Goal: Information Seeking & Learning: Learn about a topic

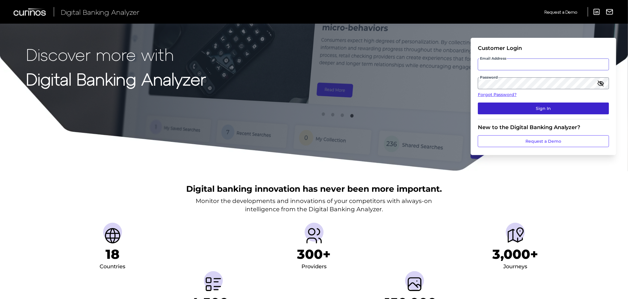
type input "[PERSON_NAME][EMAIL_ADDRESS][PERSON_NAME][DOMAIN_NAME]"
click at [507, 111] on button "Sign In" at bounding box center [543, 109] width 131 height 12
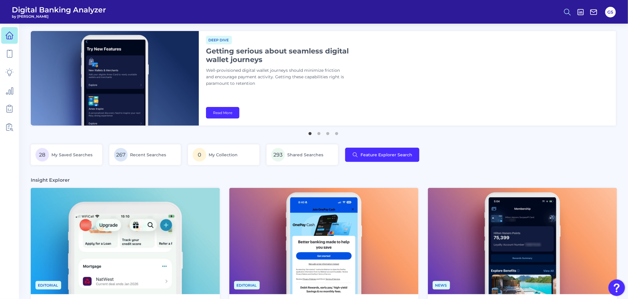
click at [571, 12] on icon at bounding box center [567, 12] width 8 height 8
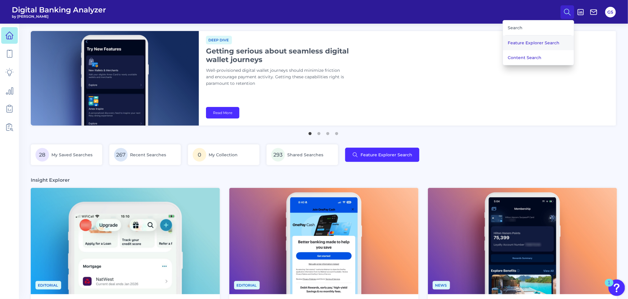
click at [550, 38] on button "Feature Explorer Search" at bounding box center [538, 42] width 71 height 15
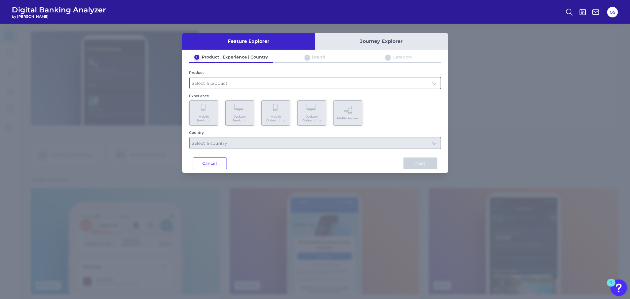
click at [344, 83] on input "text" at bounding box center [315, 82] width 251 height 11
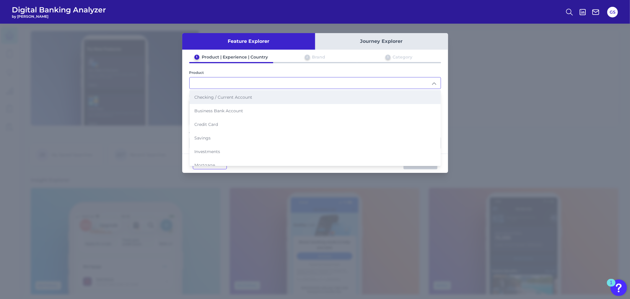
click at [272, 99] on li "Checking / Current Account" at bounding box center [315, 97] width 251 height 14
type input "Checking / Current Account"
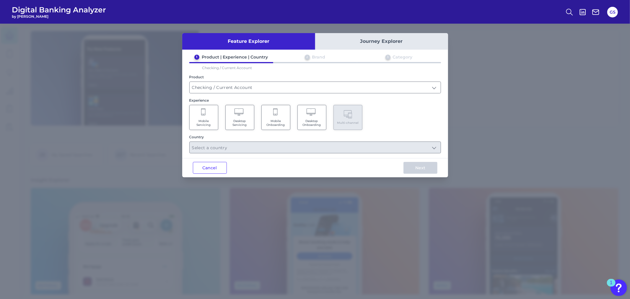
click at [272, 122] on span "Mobile Onboarding" at bounding box center [276, 123] width 22 height 8
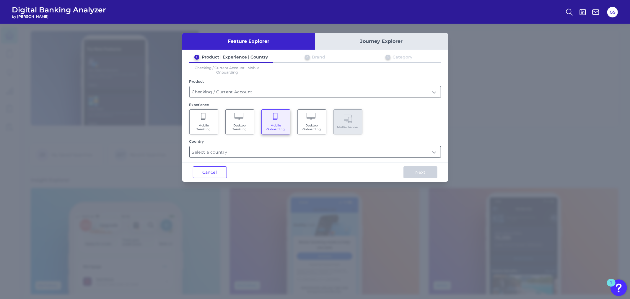
click at [274, 148] on input "text" at bounding box center [315, 151] width 251 height 11
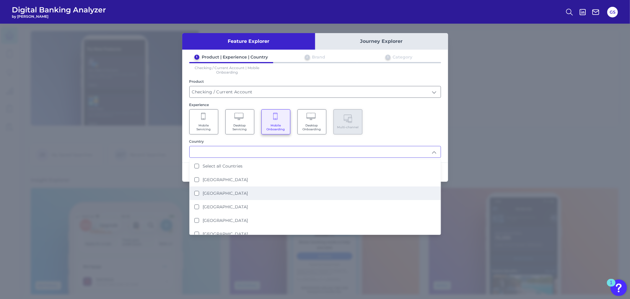
click at [261, 193] on li "[GEOGRAPHIC_DATA]" at bounding box center [315, 193] width 251 height 14
type input "[GEOGRAPHIC_DATA]"
click at [399, 130] on div "Mobile Servicing Desktop Servicing Mobile Onboarding Desktop Onboarding Multi-c…" at bounding box center [315, 121] width 252 height 25
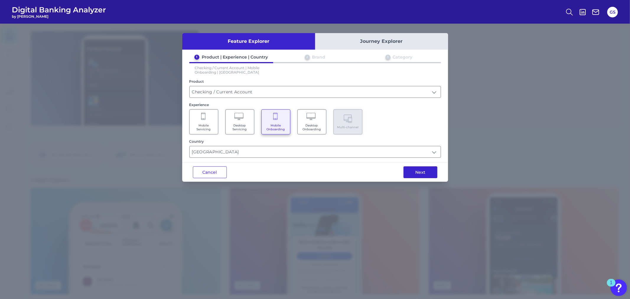
click at [414, 174] on button "Next" at bounding box center [421, 172] width 34 height 12
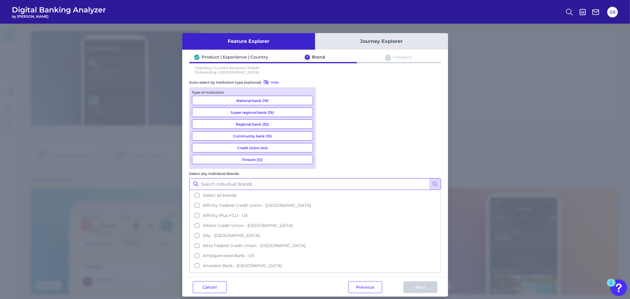
click at [346, 178] on input "Select any Individual Brands" at bounding box center [315, 184] width 252 height 12
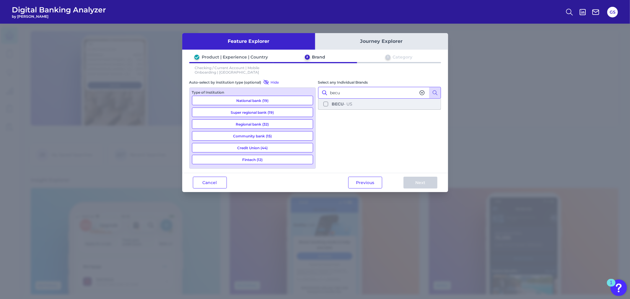
click at [357, 103] on button "BECU - [GEOGRAPHIC_DATA]" at bounding box center [380, 104] width 122 height 10
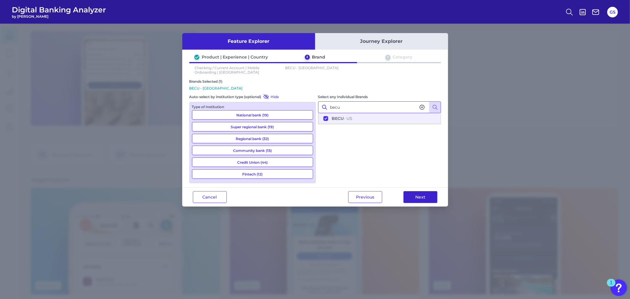
type input "becu"
click at [414, 196] on button "Next" at bounding box center [421, 197] width 34 height 12
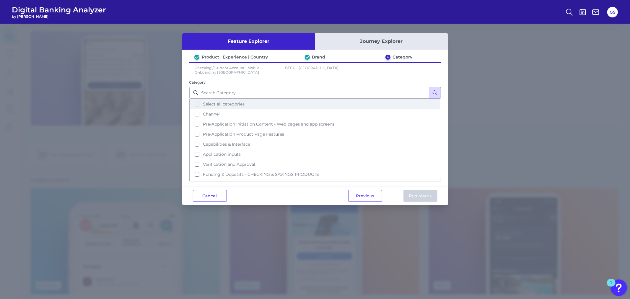
click at [338, 106] on button "Select all categories" at bounding box center [315, 104] width 251 height 10
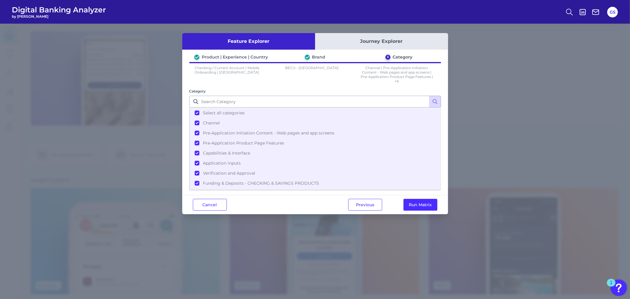
click at [438, 210] on div "Previous Run Matrix" at bounding box center [393, 204] width 111 height 19
click at [436, 207] on button "Run Matrix" at bounding box center [421, 205] width 34 height 12
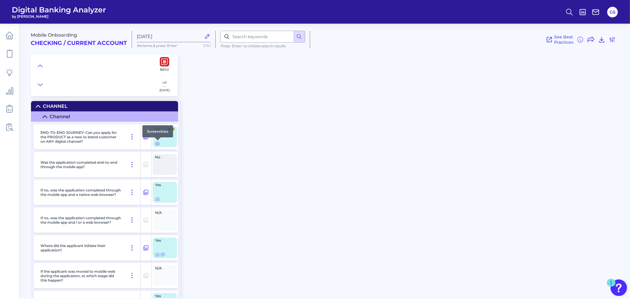
click at [159, 144] on icon at bounding box center [157, 143] width 5 height 5
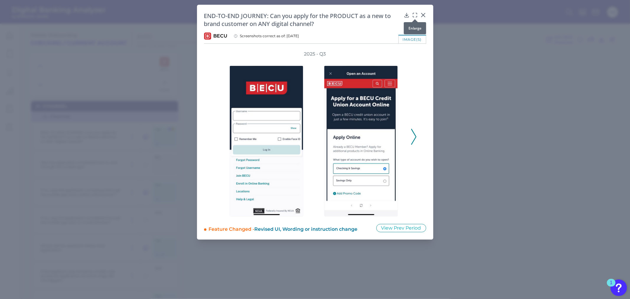
click at [413, 14] on icon at bounding box center [415, 15] width 6 height 6
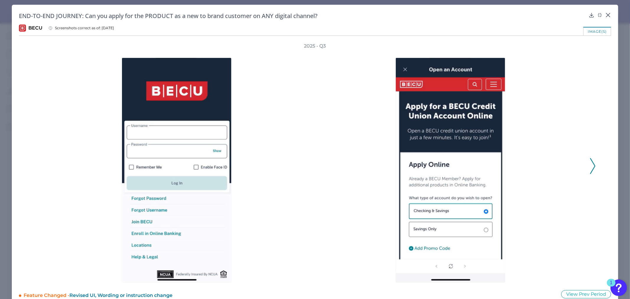
click at [591, 165] on icon at bounding box center [592, 166] width 5 height 16
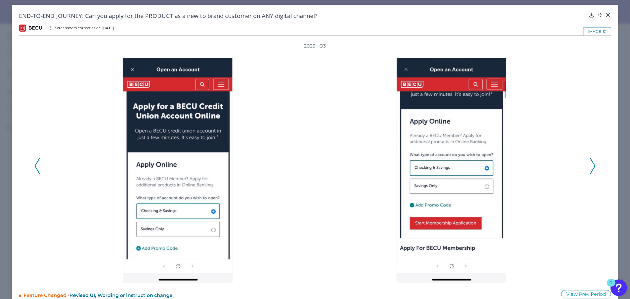
click at [591, 165] on icon at bounding box center [592, 166] width 5 height 16
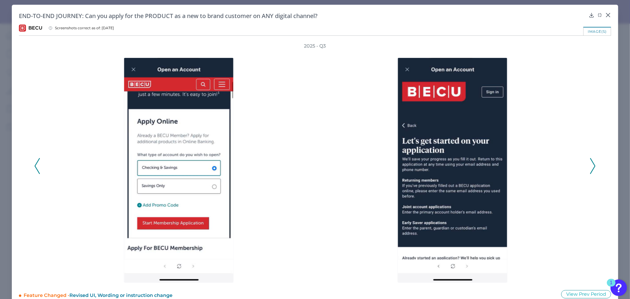
click at [591, 165] on icon at bounding box center [592, 166] width 5 height 16
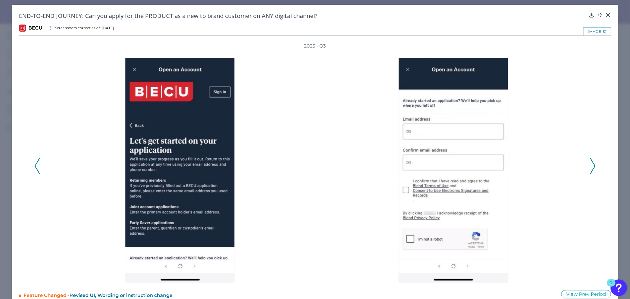
click at [591, 165] on icon at bounding box center [592, 166] width 5 height 16
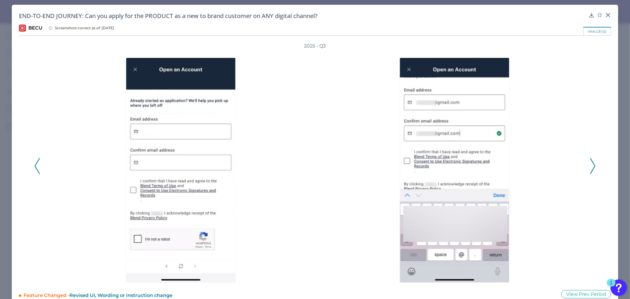
click at [591, 165] on icon at bounding box center [592, 166] width 5 height 16
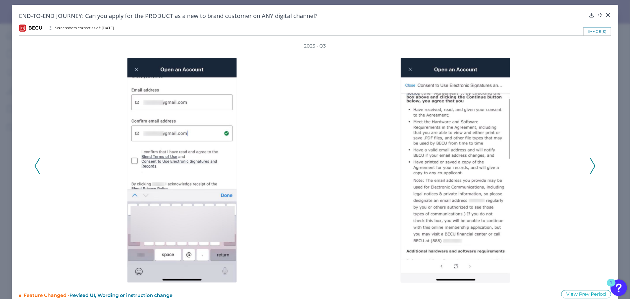
click at [591, 165] on icon at bounding box center [592, 166] width 5 height 16
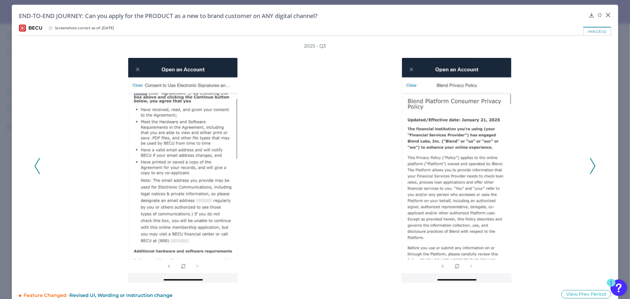
click at [591, 165] on icon at bounding box center [592, 166] width 5 height 16
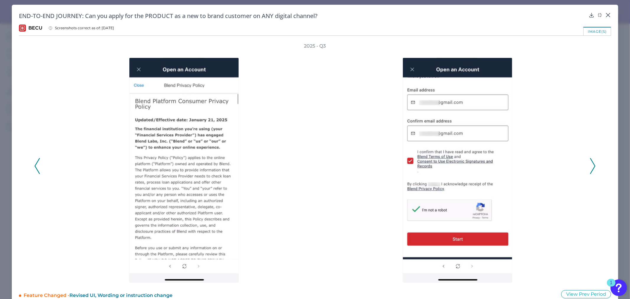
click at [591, 165] on icon at bounding box center [592, 166] width 5 height 16
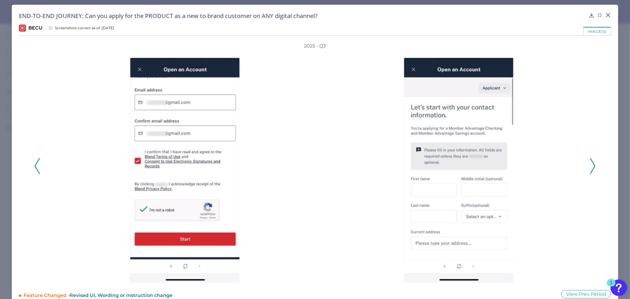
click at [591, 165] on icon at bounding box center [592, 166] width 5 height 16
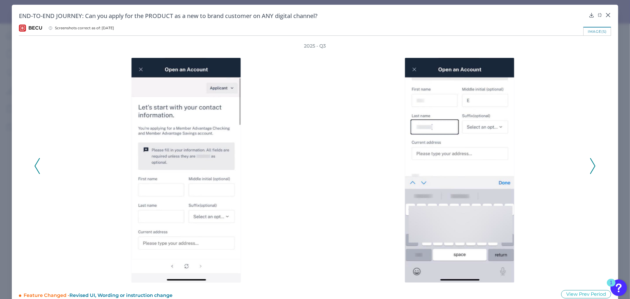
click at [591, 165] on icon at bounding box center [592, 166] width 5 height 16
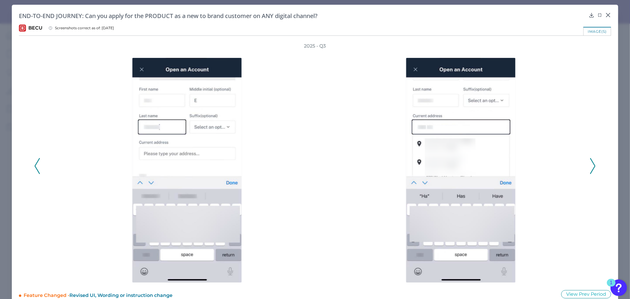
click at [591, 165] on icon at bounding box center [592, 166] width 5 height 16
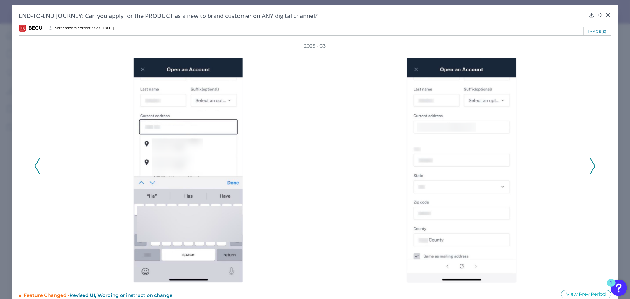
click at [591, 165] on icon at bounding box center [592, 166] width 5 height 16
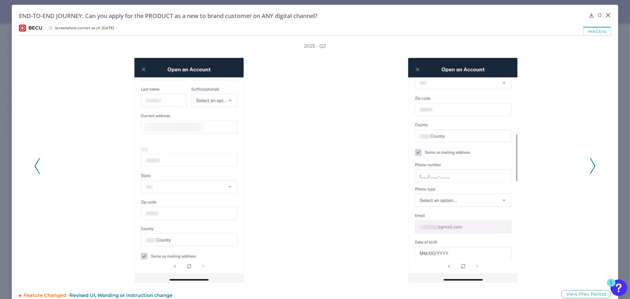
click at [591, 165] on icon at bounding box center [592, 166] width 5 height 16
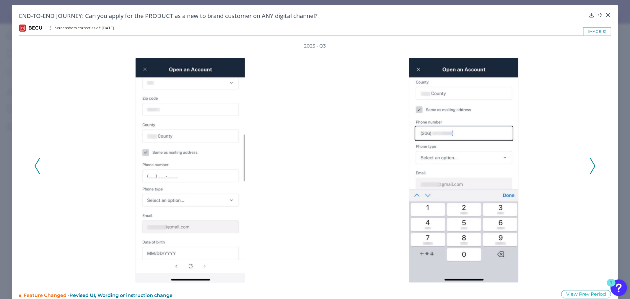
click at [591, 165] on icon at bounding box center [592, 166] width 5 height 16
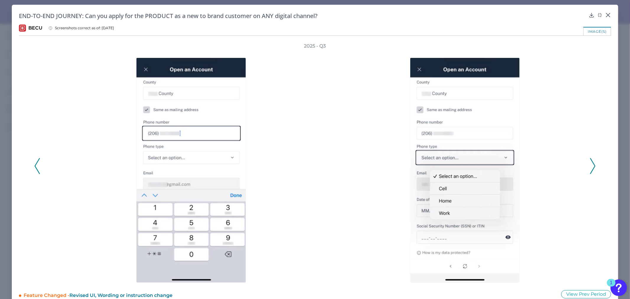
click at [591, 165] on icon at bounding box center [592, 166] width 5 height 16
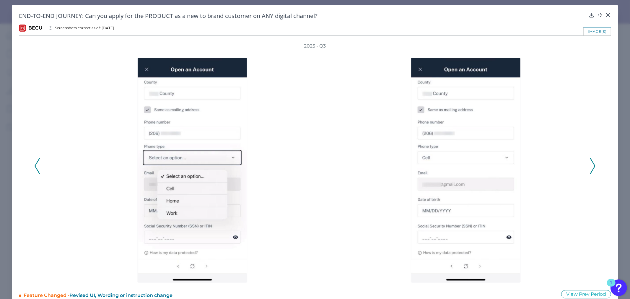
click at [591, 165] on icon at bounding box center [592, 166] width 5 height 16
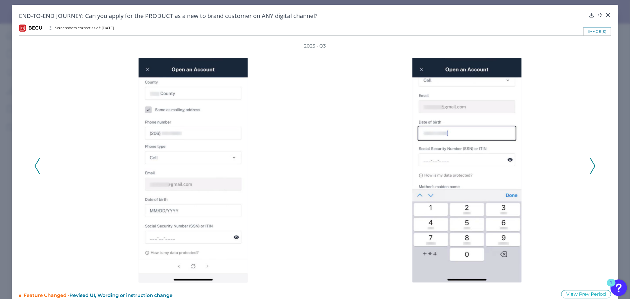
click at [591, 165] on icon at bounding box center [592, 166] width 5 height 16
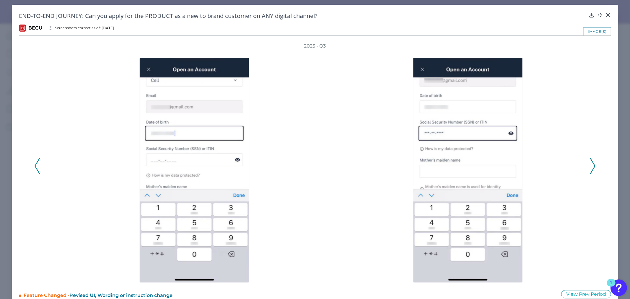
click at [591, 165] on icon at bounding box center [592, 166] width 5 height 16
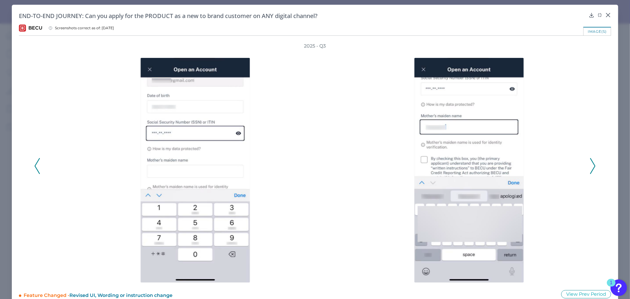
click at [591, 165] on icon at bounding box center [592, 166] width 5 height 16
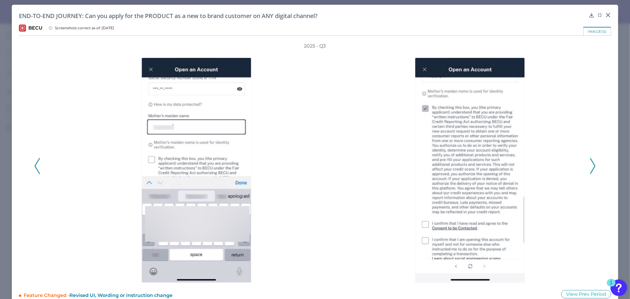
click at [591, 165] on icon at bounding box center [592, 166] width 5 height 16
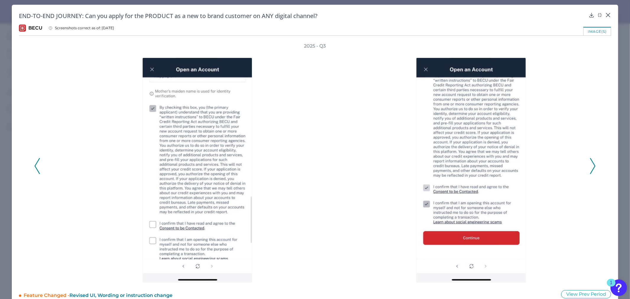
click at [591, 165] on icon at bounding box center [592, 166] width 5 height 16
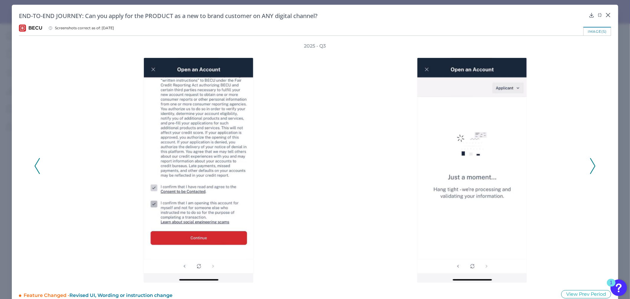
click at [591, 165] on icon at bounding box center [592, 166] width 5 height 16
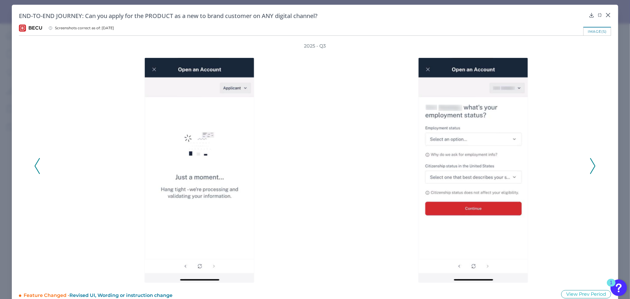
click at [591, 165] on icon at bounding box center [592, 166] width 5 height 16
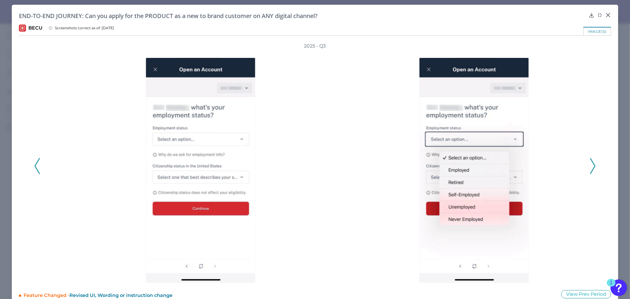
click at [591, 165] on icon at bounding box center [592, 166] width 5 height 16
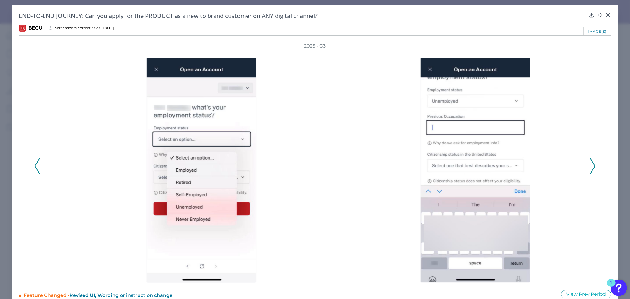
click at [591, 165] on icon at bounding box center [592, 166] width 5 height 16
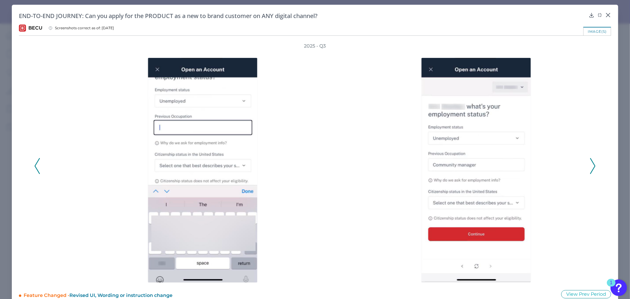
click at [591, 165] on icon at bounding box center [592, 166] width 5 height 16
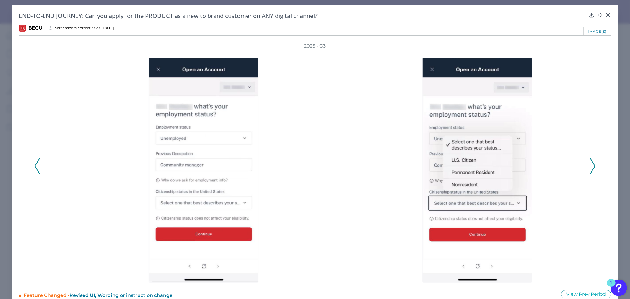
click at [591, 165] on icon at bounding box center [592, 166] width 5 height 16
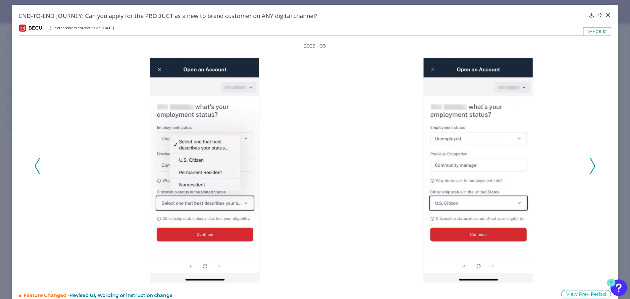
click at [591, 165] on icon at bounding box center [592, 166] width 5 height 16
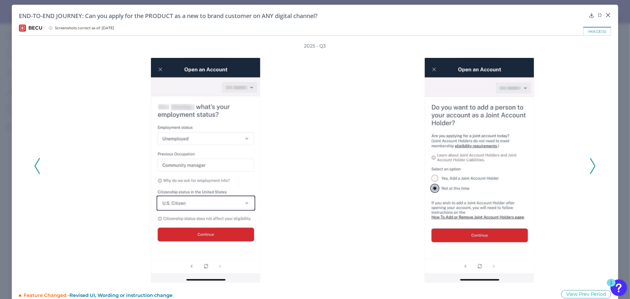
click at [591, 165] on icon at bounding box center [592, 166] width 5 height 16
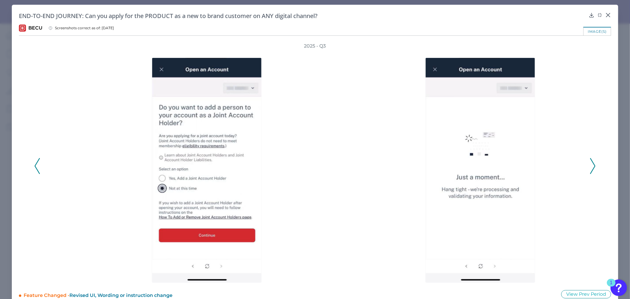
click at [591, 165] on icon at bounding box center [592, 166] width 5 height 16
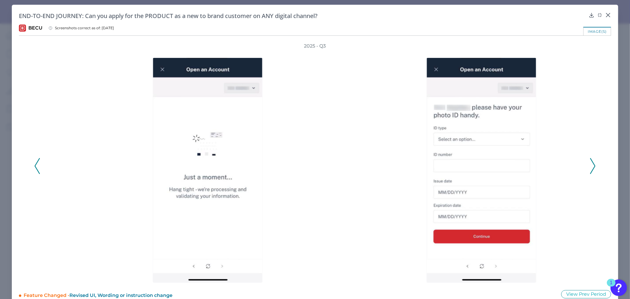
click at [591, 165] on icon at bounding box center [592, 166] width 5 height 16
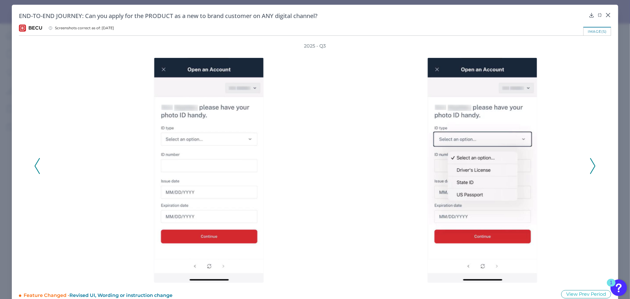
click at [591, 165] on icon at bounding box center [592, 166] width 5 height 16
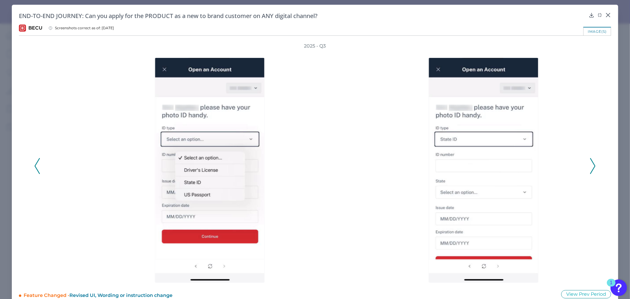
click at [591, 165] on icon at bounding box center [592, 166] width 5 height 16
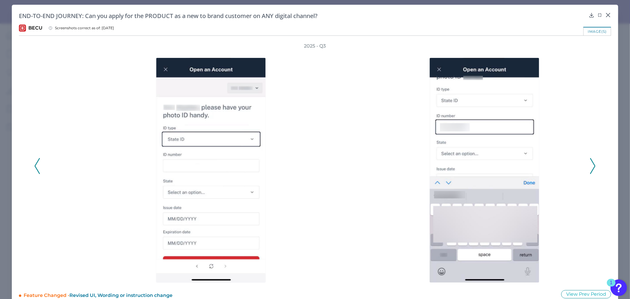
click at [591, 165] on icon at bounding box center [592, 166] width 5 height 16
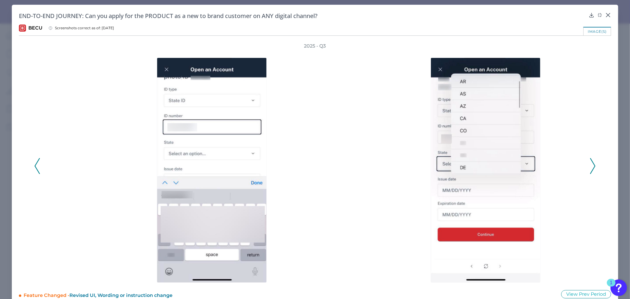
click at [591, 165] on icon at bounding box center [592, 166] width 5 height 16
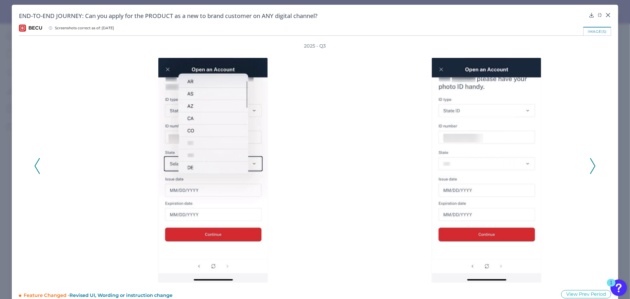
click at [591, 165] on icon at bounding box center [592, 166] width 5 height 16
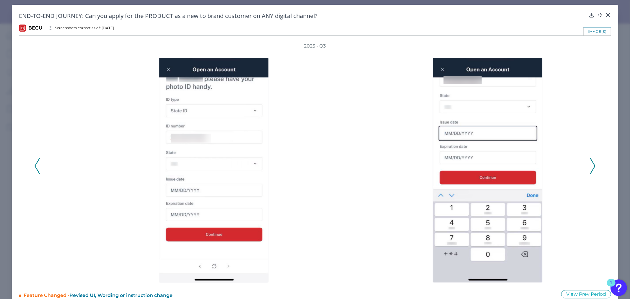
click at [591, 165] on icon at bounding box center [592, 166] width 5 height 16
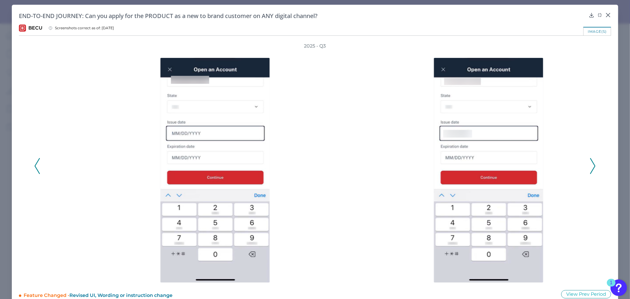
click at [591, 165] on icon at bounding box center [592, 166] width 5 height 16
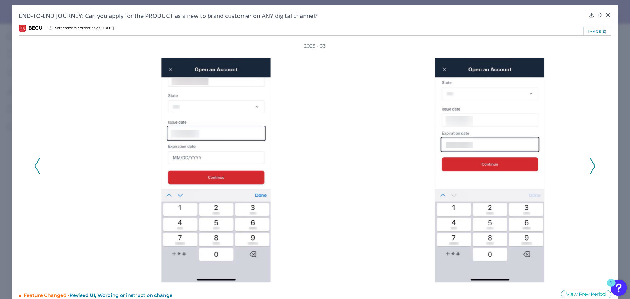
click at [591, 165] on icon at bounding box center [592, 166] width 5 height 16
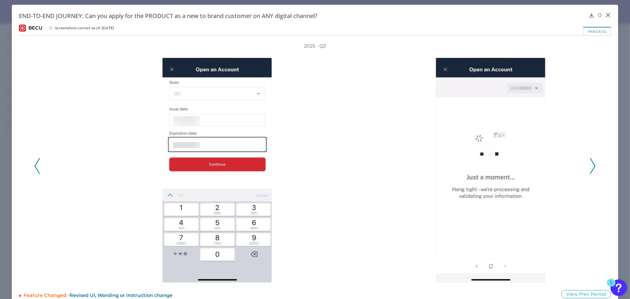
click at [591, 165] on icon at bounding box center [592, 166] width 5 height 16
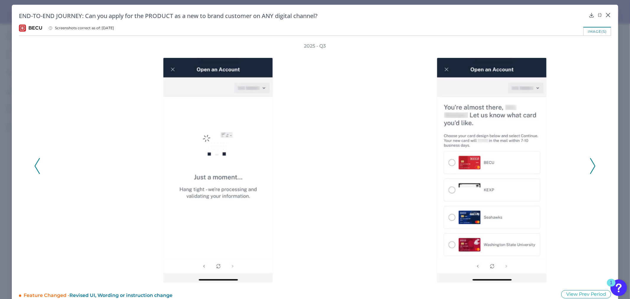
click at [591, 165] on icon at bounding box center [592, 166] width 5 height 16
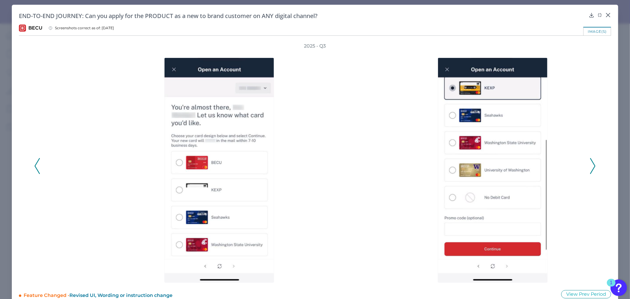
click at [591, 165] on icon at bounding box center [592, 166] width 5 height 16
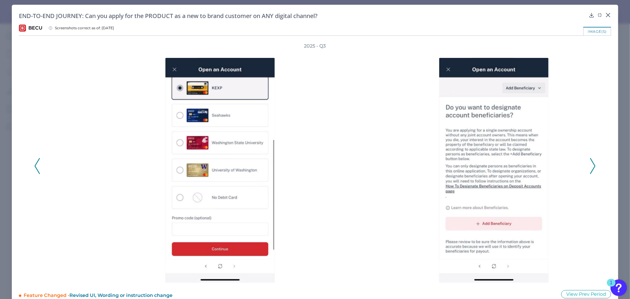
click at [591, 165] on icon at bounding box center [592, 166] width 5 height 16
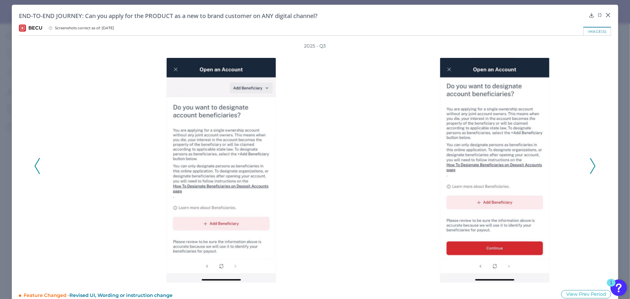
click at [591, 165] on icon at bounding box center [592, 166] width 5 height 16
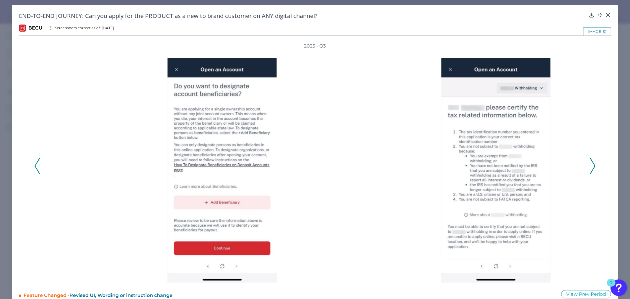
click at [591, 165] on icon at bounding box center [592, 166] width 5 height 16
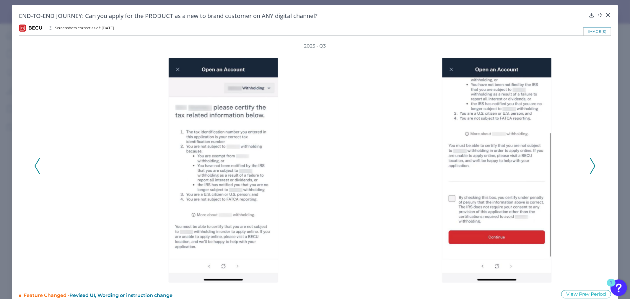
click at [591, 165] on icon at bounding box center [592, 166] width 5 height 16
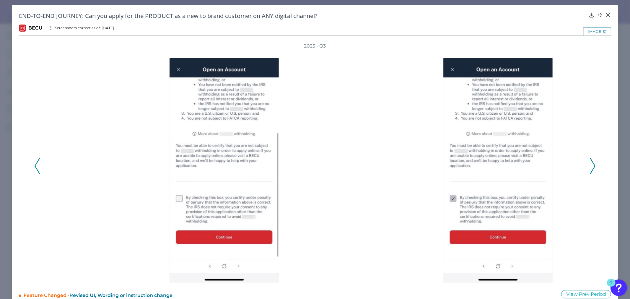
click at [591, 165] on icon at bounding box center [592, 166] width 5 height 16
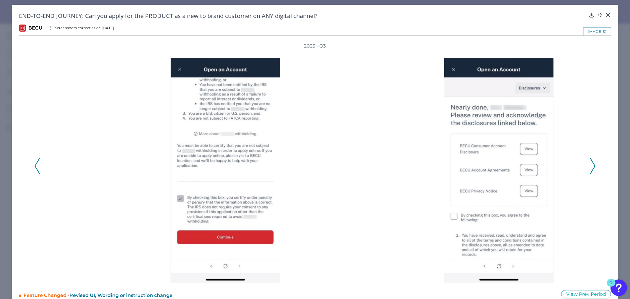
click at [591, 165] on icon at bounding box center [592, 166] width 5 height 16
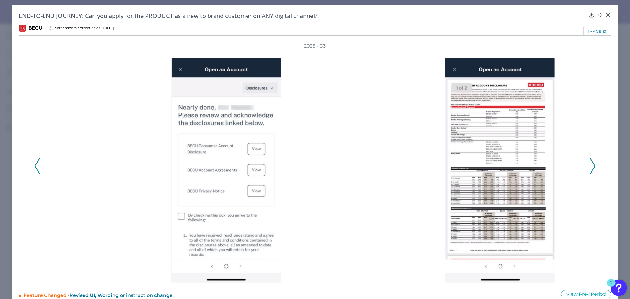
click at [591, 165] on icon at bounding box center [592, 166] width 5 height 16
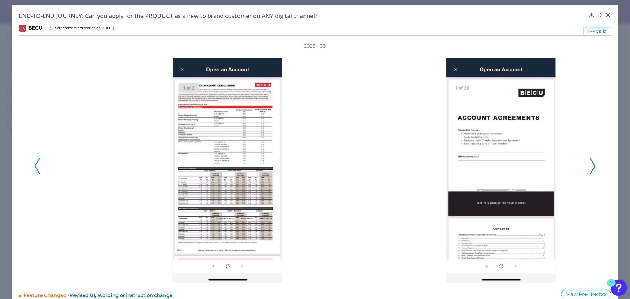
click at [591, 165] on icon at bounding box center [592, 166] width 5 height 16
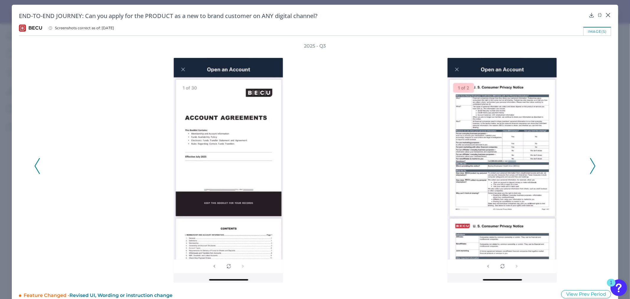
click at [591, 165] on icon at bounding box center [592, 166] width 5 height 16
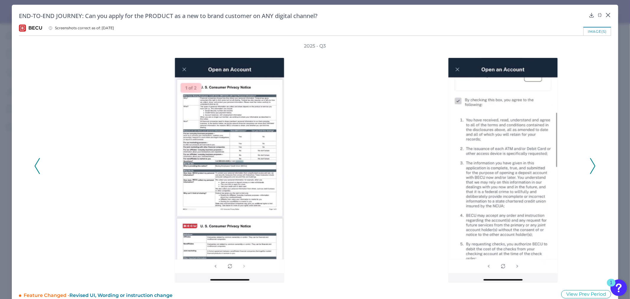
click at [591, 165] on icon at bounding box center [592, 166] width 5 height 16
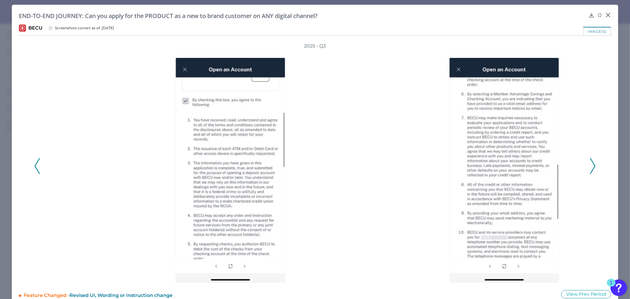
click at [591, 165] on icon at bounding box center [592, 166] width 5 height 16
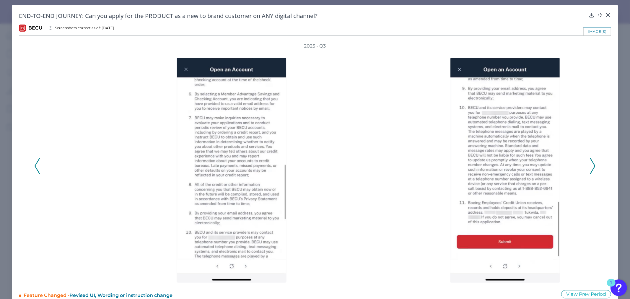
click at [591, 165] on icon at bounding box center [592, 166] width 5 height 16
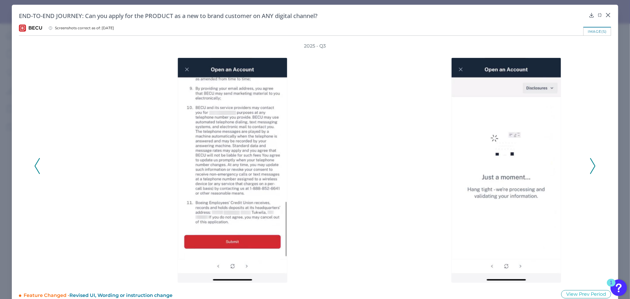
click at [591, 165] on icon at bounding box center [592, 166] width 5 height 16
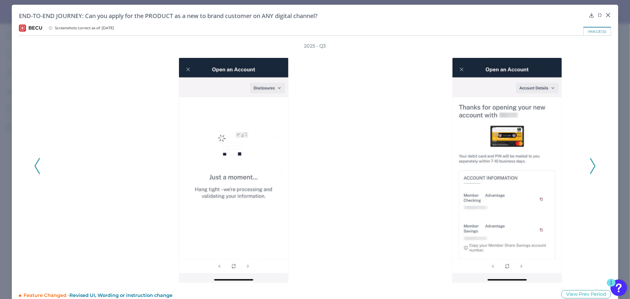
click at [591, 165] on icon at bounding box center [592, 166] width 5 height 16
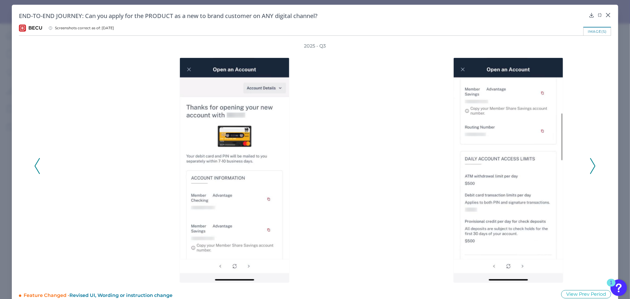
click at [591, 165] on icon at bounding box center [592, 166] width 5 height 16
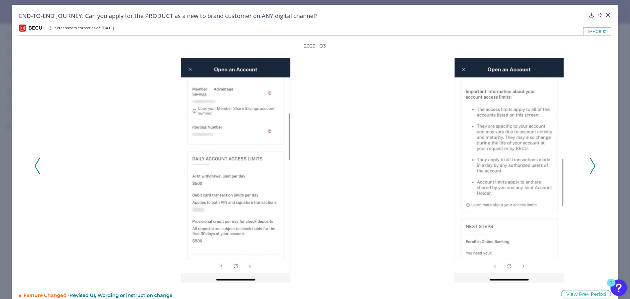
click at [591, 165] on icon at bounding box center [592, 166] width 5 height 16
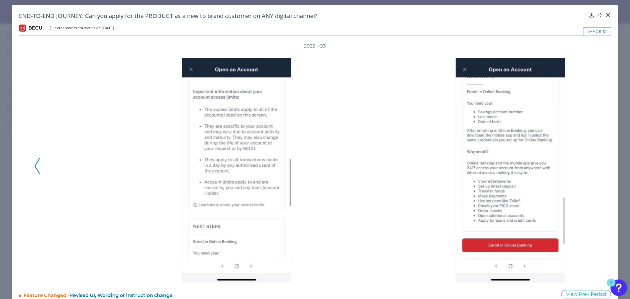
click at [591, 165] on div "2025 - Q3" at bounding box center [315, 163] width 562 height 240
click at [36, 170] on icon at bounding box center [37, 166] width 5 height 16
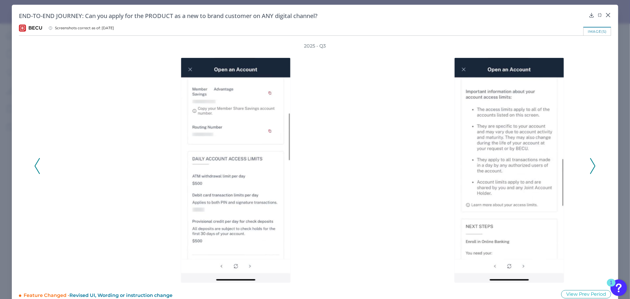
click at [36, 170] on icon at bounding box center [37, 166] width 5 height 16
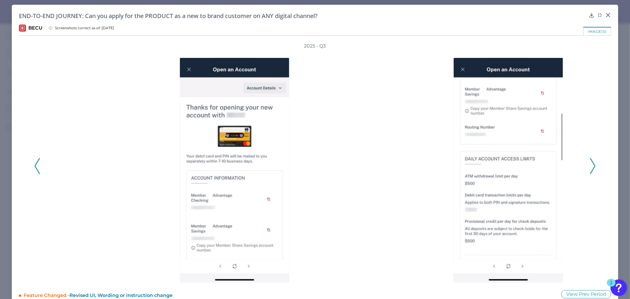
click at [36, 170] on icon at bounding box center [37, 166] width 5 height 16
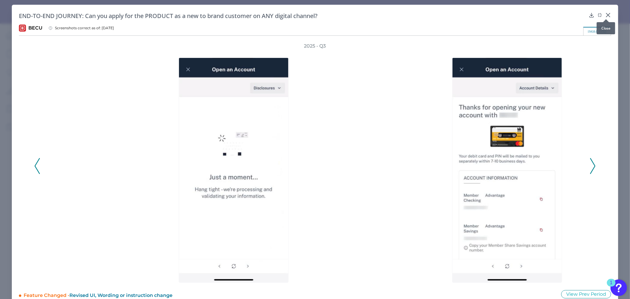
click at [605, 14] on icon at bounding box center [608, 15] width 6 height 6
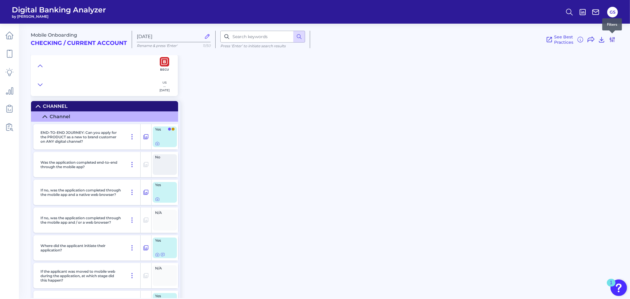
click at [612, 40] on icon at bounding box center [612, 39] width 7 height 7
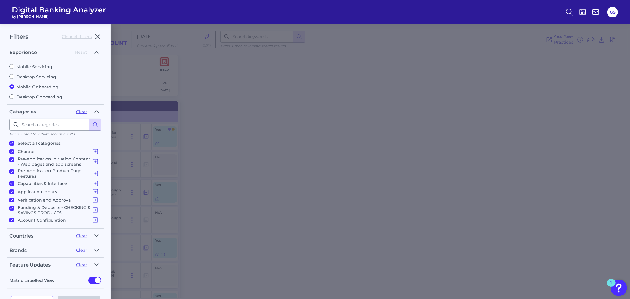
scroll to position [19, 0]
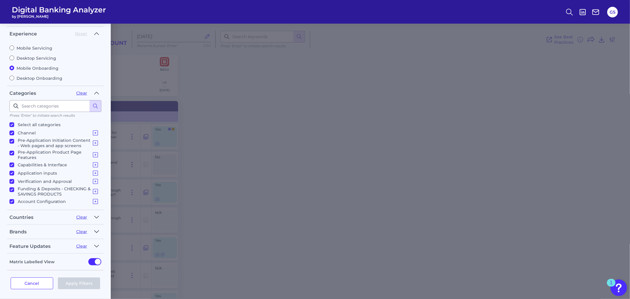
click at [98, 231] on icon "button" at bounding box center [96, 231] width 5 height 7
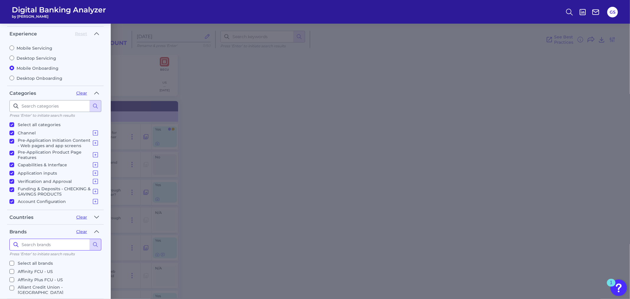
click at [43, 243] on input at bounding box center [55, 245] width 92 height 12
click at [334, 178] on div "Filters Clear all filters Experience Reset Mobile Servicing Desktop Servicing M…" at bounding box center [315, 161] width 630 height 275
click at [272, 183] on div "Filters Clear all filters Experience Reset Mobile Servicing Desktop Servicing M…" at bounding box center [315, 161] width 630 height 275
click at [296, 167] on div "Filters Clear all filters Experience Reset Mobile Servicing Desktop Servicing M…" at bounding box center [315, 161] width 630 height 275
drag, startPoint x: 218, startPoint y: 108, endPoint x: 101, endPoint y: 48, distance: 131.2
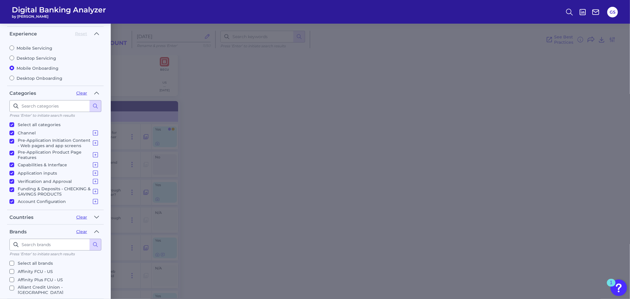
click at [219, 108] on div "Filters Clear all filters Experience Reset Mobile Servicing Desktop Servicing M…" at bounding box center [315, 161] width 630 height 275
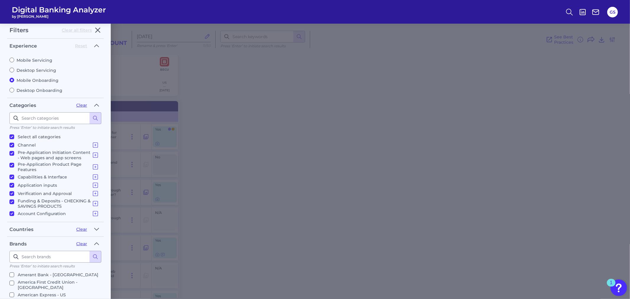
scroll to position [0, 0]
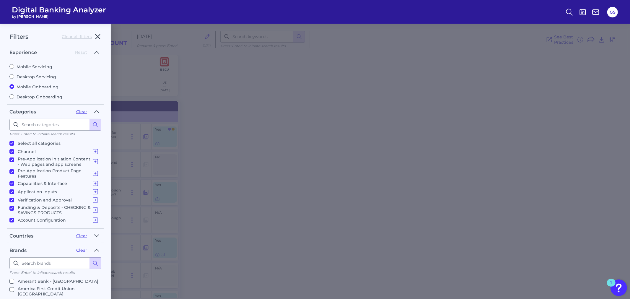
click at [95, 37] on icon "button" at bounding box center [97, 36] width 7 height 7
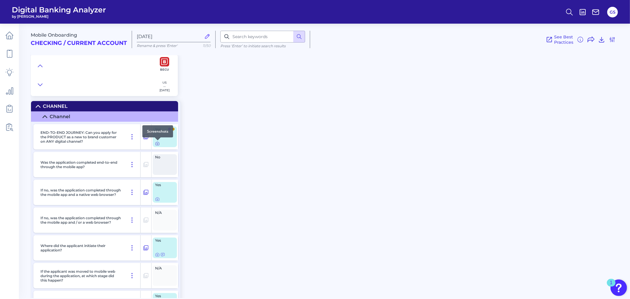
click at [157, 142] on div at bounding box center [158, 140] width 6 height 6
click at [157, 146] on icon at bounding box center [157, 143] width 5 height 5
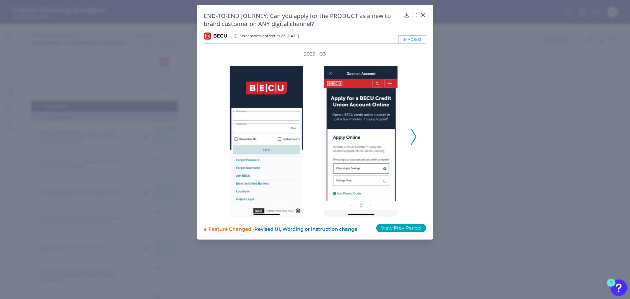
click at [414, 227] on button "View Prev Period" at bounding box center [401, 228] width 50 height 8
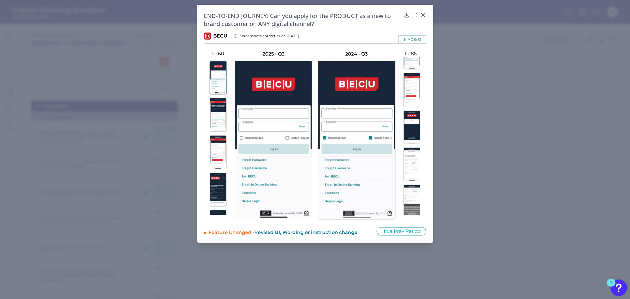
scroll to position [66, 0]
click at [414, 141] on div at bounding box center [411, 136] width 31 height 158
click at [414, 151] on img at bounding box center [412, 161] width 17 height 34
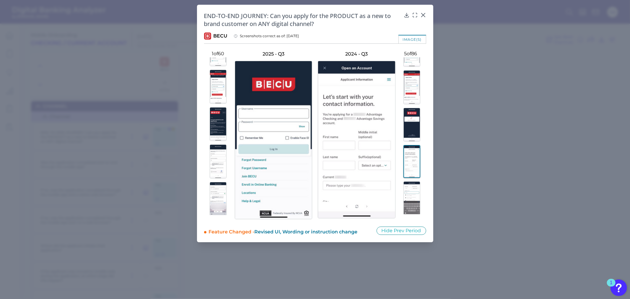
click at [220, 161] on img at bounding box center [218, 161] width 17 height 34
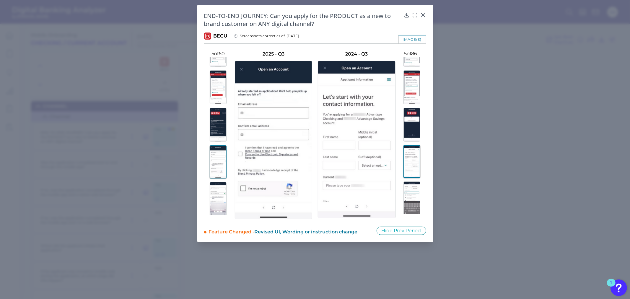
click at [215, 87] on img at bounding box center [218, 87] width 17 height 34
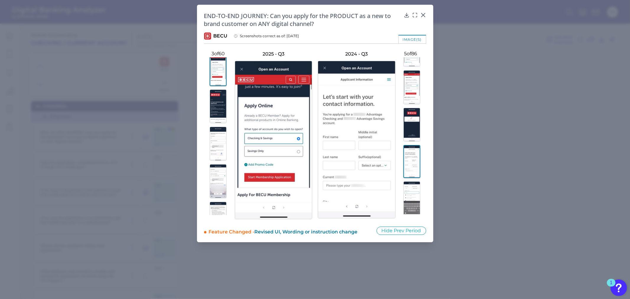
scroll to position [98, 0]
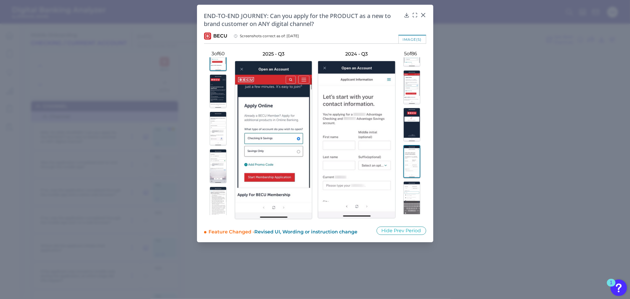
click at [216, 139] on img at bounding box center [218, 129] width 17 height 34
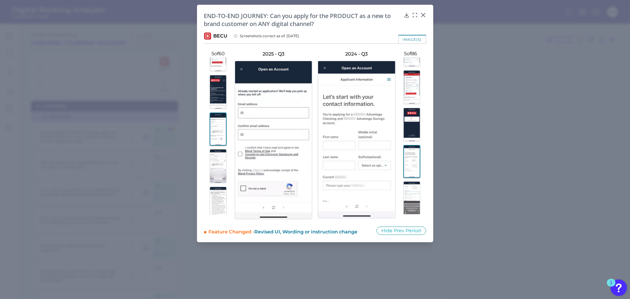
click at [217, 158] on img at bounding box center [218, 166] width 17 height 34
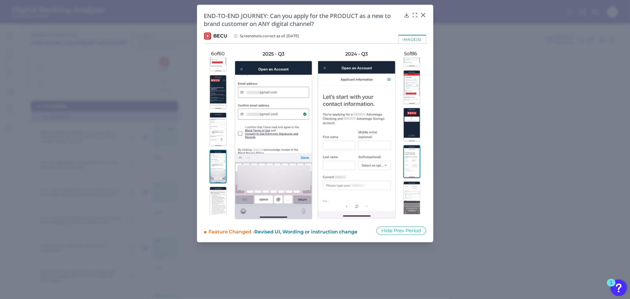
click at [415, 193] on img at bounding box center [412, 198] width 17 height 34
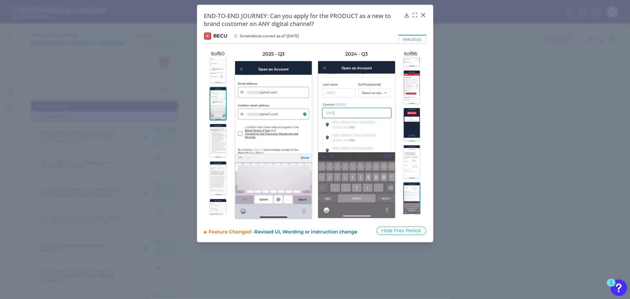
scroll to position [164, 0]
click at [217, 144] on img at bounding box center [218, 138] width 17 height 34
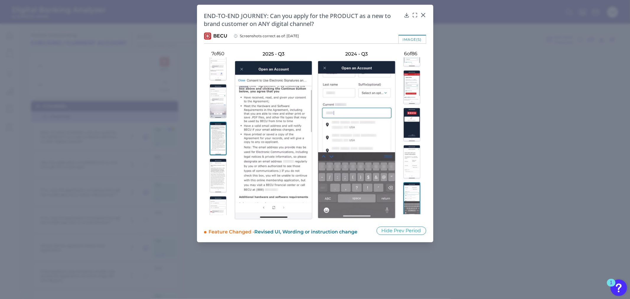
click at [219, 165] on img at bounding box center [218, 176] width 17 height 34
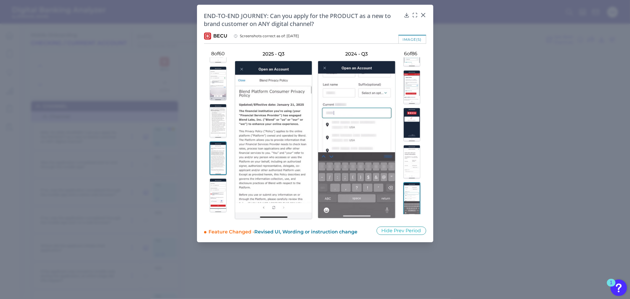
scroll to position [197, 0]
click at [220, 163] on img at bounding box center [218, 180] width 17 height 34
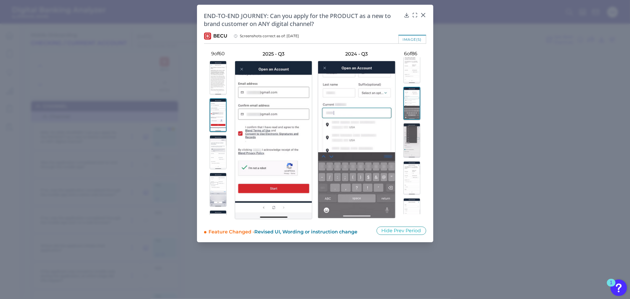
scroll to position [164, 0]
click at [415, 167] on img at bounding box center [412, 174] width 17 height 33
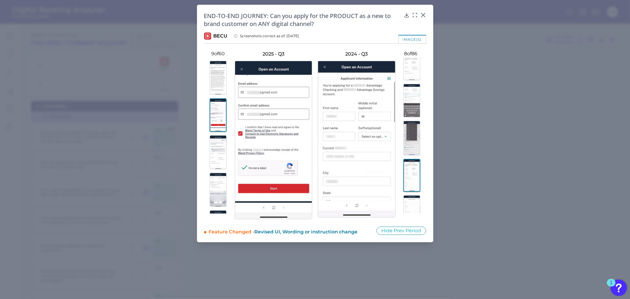
click at [417, 204] on img at bounding box center [412, 211] width 17 height 33
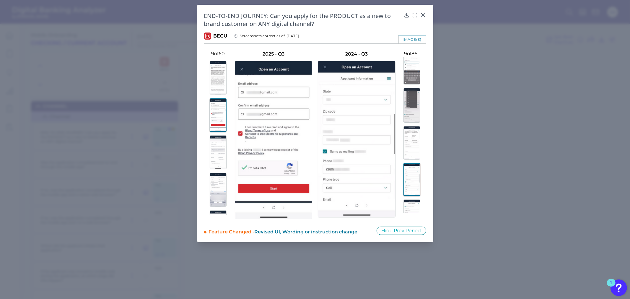
click at [215, 155] on img at bounding box center [218, 152] width 17 height 34
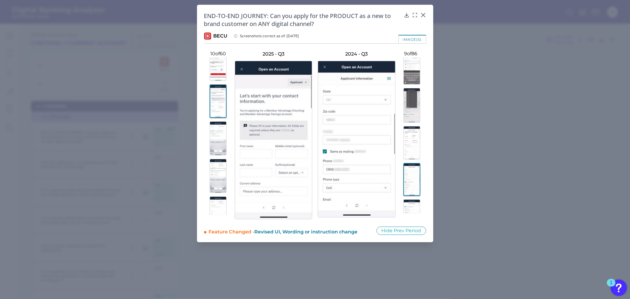
scroll to position [328, 0]
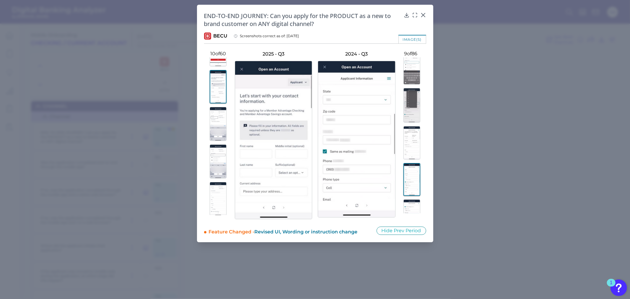
click at [216, 154] on img at bounding box center [218, 161] width 17 height 34
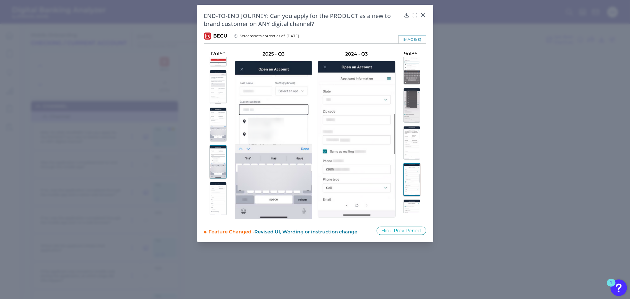
click at [407, 108] on img at bounding box center [412, 105] width 17 height 35
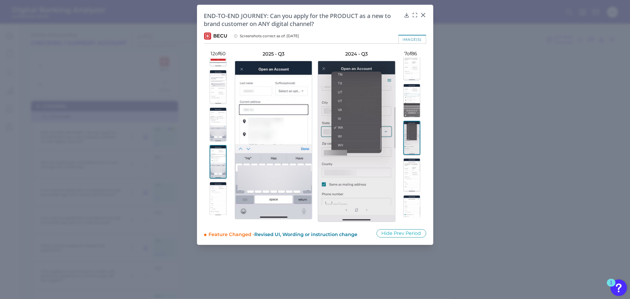
click at [414, 93] on img at bounding box center [412, 101] width 17 height 34
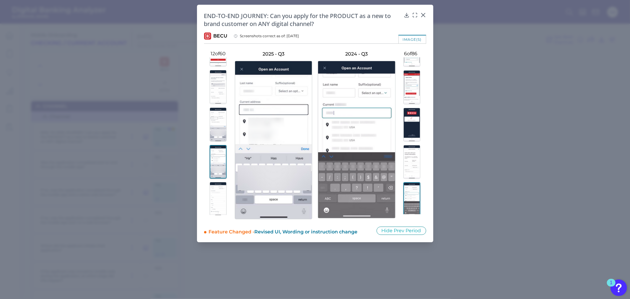
click at [413, 102] on img at bounding box center [412, 87] width 17 height 34
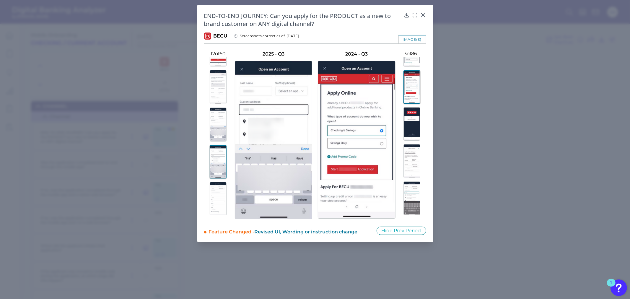
scroll to position [33, 0]
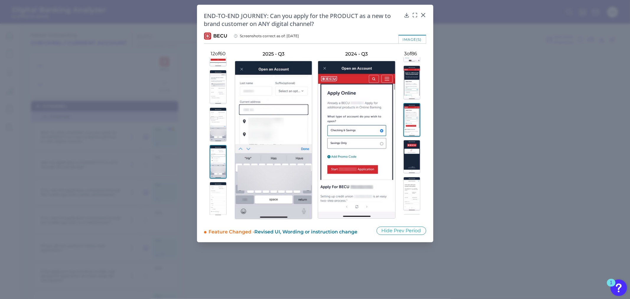
click at [412, 89] on img at bounding box center [412, 83] width 17 height 34
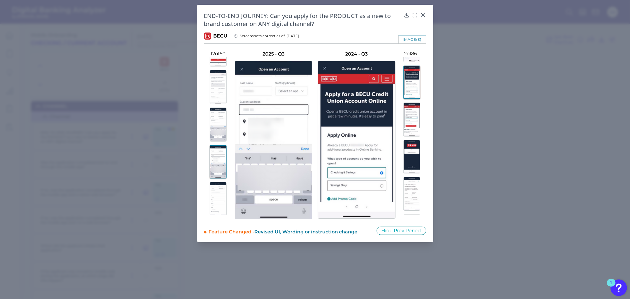
click at [419, 194] on img at bounding box center [412, 194] width 17 height 34
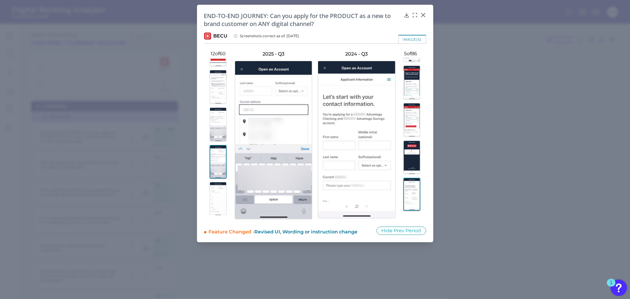
scroll to position [98, 0]
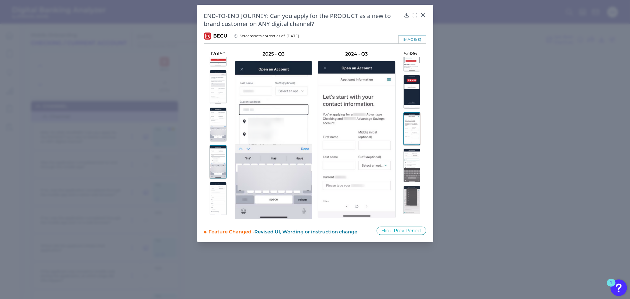
click at [412, 166] on img at bounding box center [412, 166] width 17 height 34
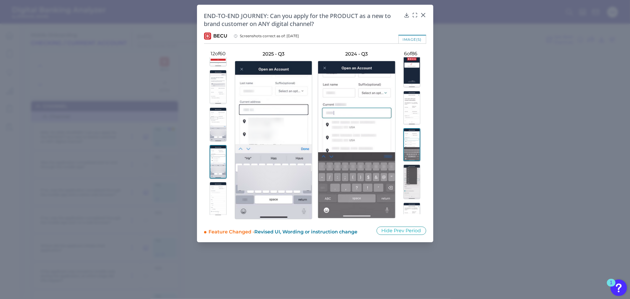
scroll to position [131, 0]
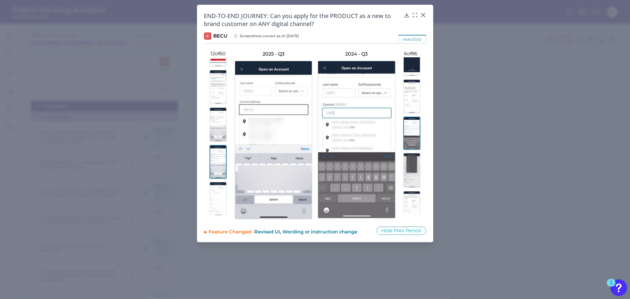
click at [414, 168] on img at bounding box center [412, 170] width 17 height 35
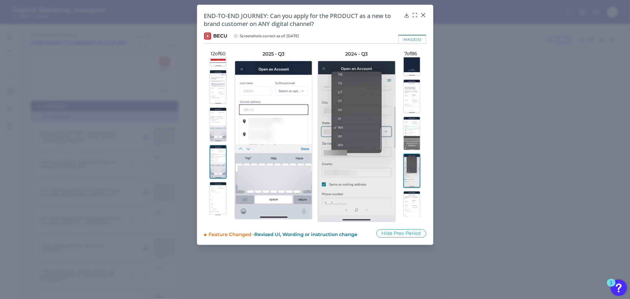
click at [415, 199] on img at bounding box center [412, 207] width 17 height 33
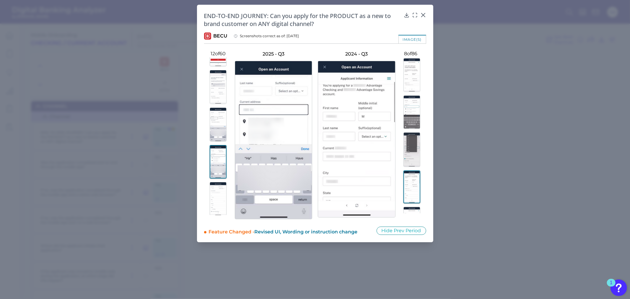
scroll to position [164, 0]
click at [415, 196] on img at bounding box center [412, 211] width 17 height 33
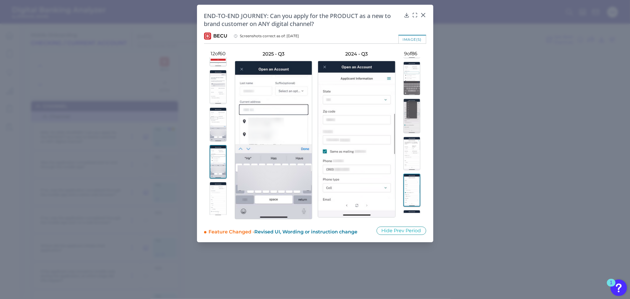
scroll to position [197, 0]
click at [414, 205] on img at bounding box center [412, 216] width 17 height 34
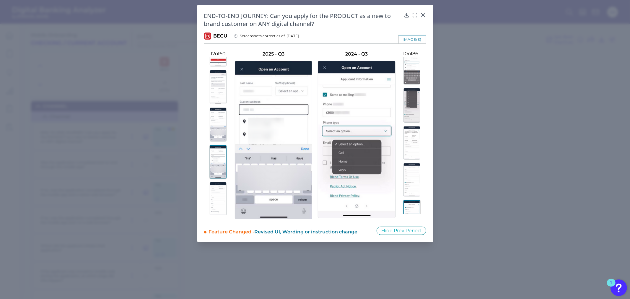
click at [214, 94] on img at bounding box center [218, 87] width 17 height 34
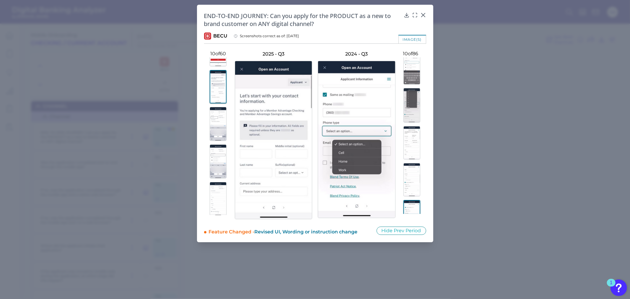
click at [214, 129] on img at bounding box center [218, 124] width 17 height 34
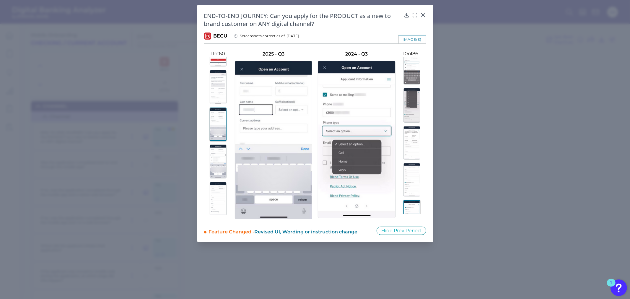
click at [219, 156] on img at bounding box center [218, 161] width 17 height 34
click at [219, 182] on img at bounding box center [218, 199] width 17 height 34
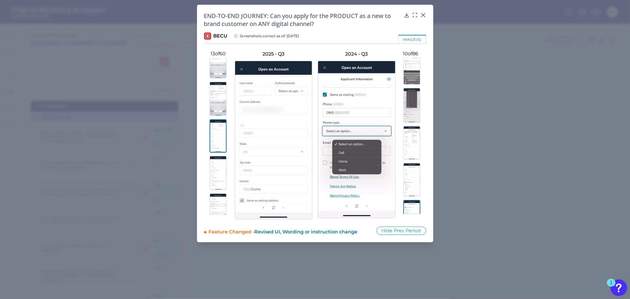
scroll to position [394, 0]
click at [219, 170] on img at bounding box center [218, 171] width 17 height 34
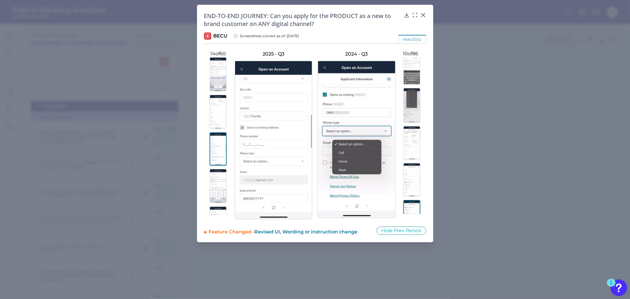
scroll to position [427, 0]
click at [220, 180] on img at bounding box center [218, 175] width 17 height 34
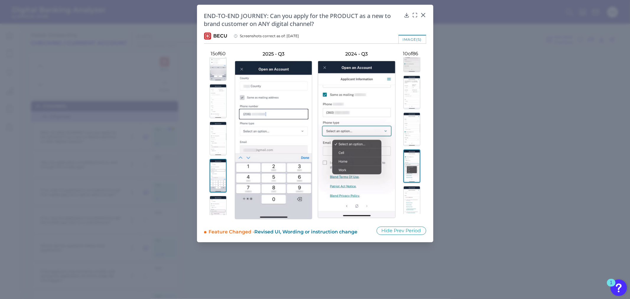
scroll to position [295, 0]
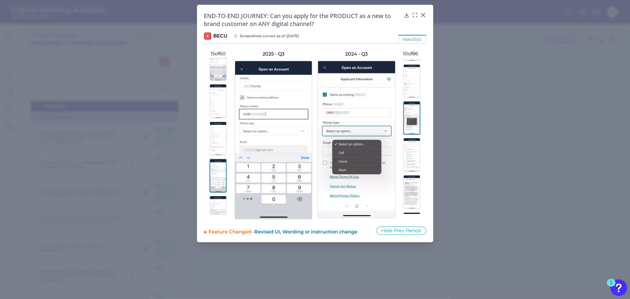
click at [414, 151] on img at bounding box center [412, 155] width 17 height 34
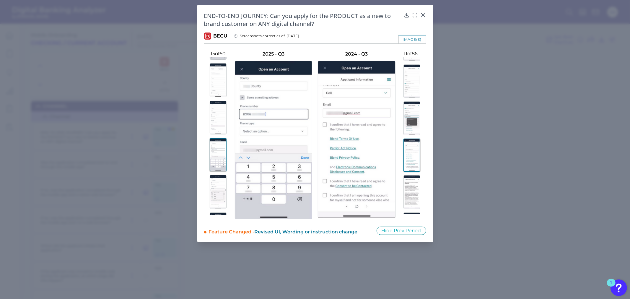
scroll to position [459, 0]
click at [222, 172] on img at bounding box center [218, 180] width 17 height 34
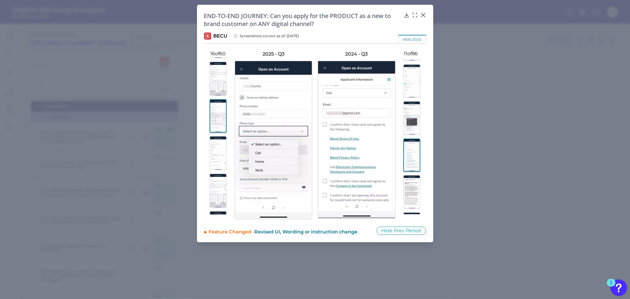
scroll to position [525, 0]
click at [216, 157] on img at bounding box center [218, 152] width 17 height 34
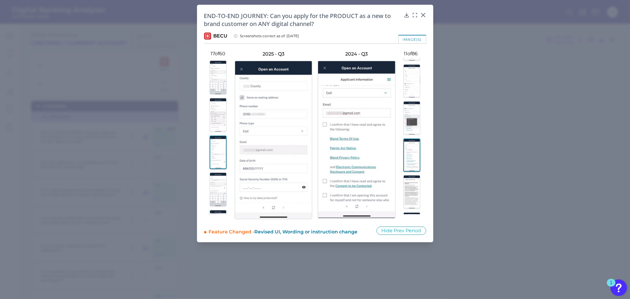
click at [217, 188] on img at bounding box center [218, 190] width 17 height 34
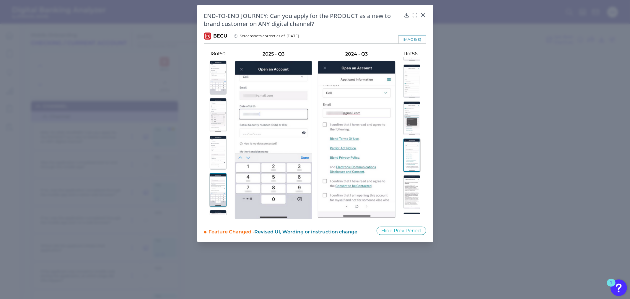
scroll to position [394, 0]
click at [411, 163] on img at bounding box center [412, 169] width 17 height 34
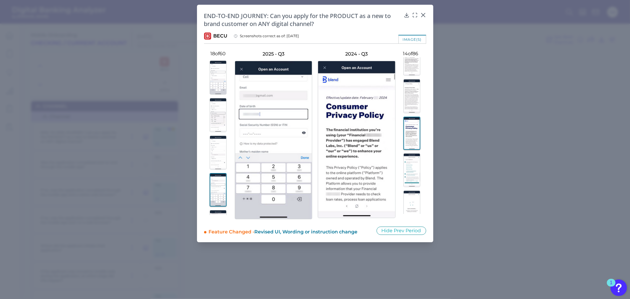
scroll to position [492, 0]
click at [415, 150] on img at bounding box center [412, 145] width 17 height 34
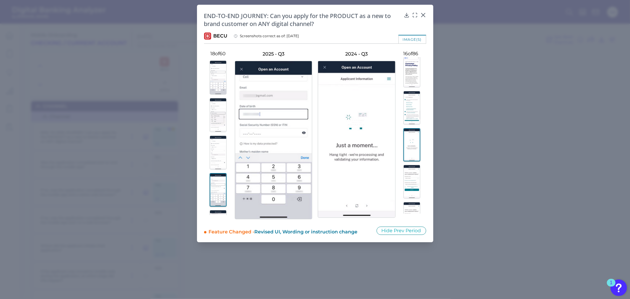
click at [415, 167] on img at bounding box center [412, 182] width 17 height 34
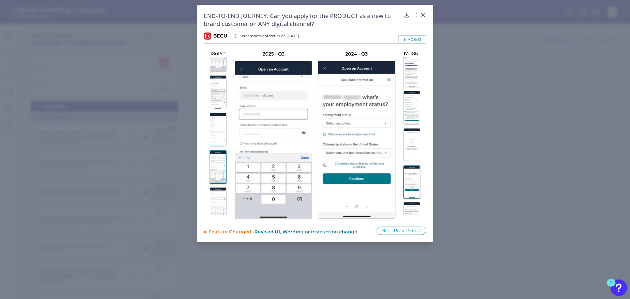
scroll to position [558, 0]
click at [223, 183] on img at bounding box center [218, 194] width 17 height 34
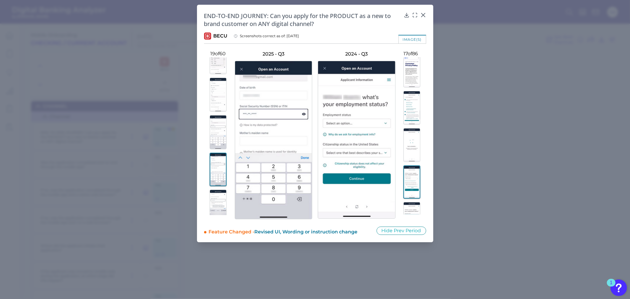
scroll to position [624, 0]
click at [220, 180] on img at bounding box center [218, 166] width 17 height 34
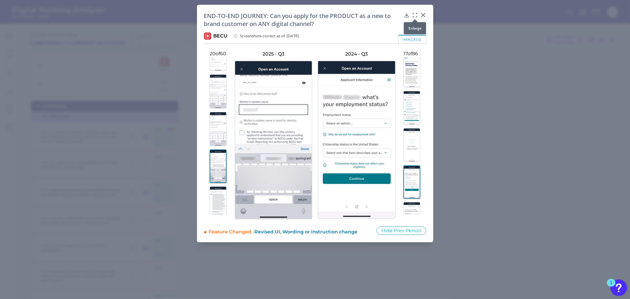
click at [417, 13] on icon at bounding box center [416, 13] width 1 height 1
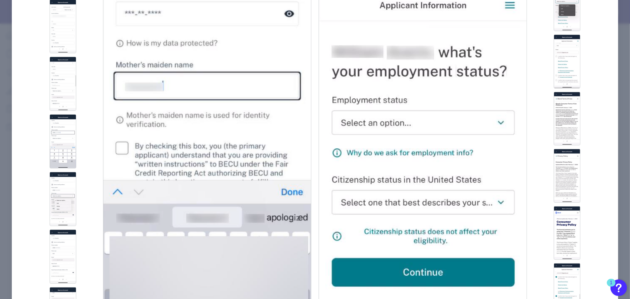
scroll to position [657, 0]
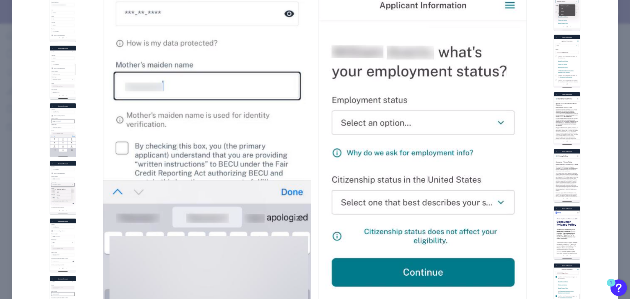
click at [61, 168] on img at bounding box center [63, 188] width 27 height 54
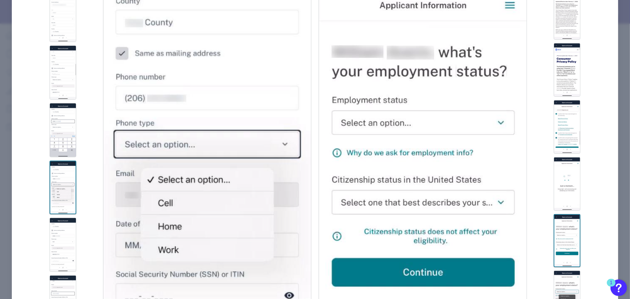
scroll to position [657, 0]
click at [575, 173] on img at bounding box center [567, 182] width 27 height 53
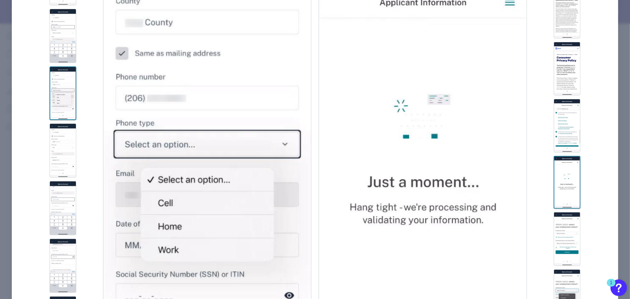
scroll to position [789, 0]
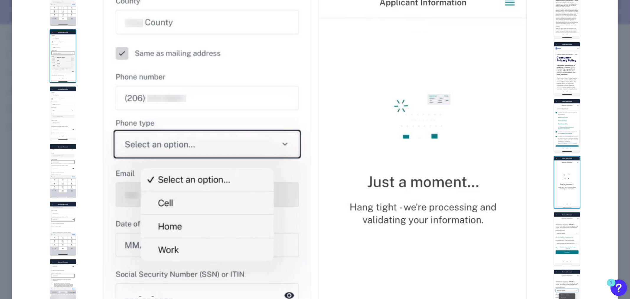
click at [59, 168] on img at bounding box center [63, 171] width 27 height 54
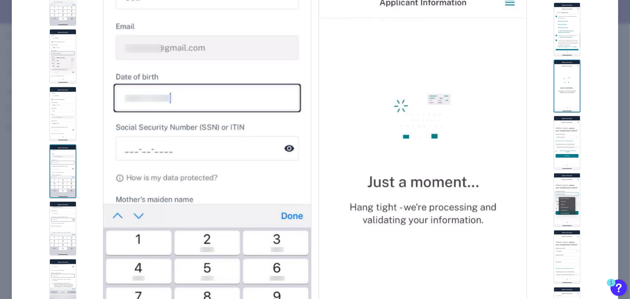
scroll to position [756, 0]
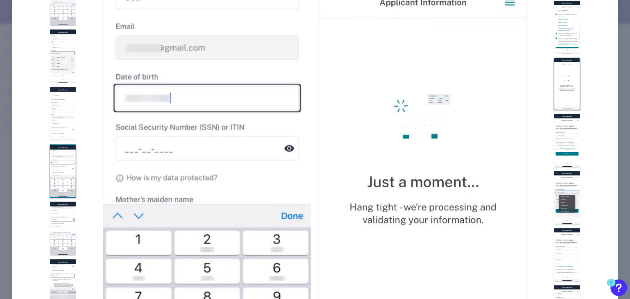
click at [564, 145] on img at bounding box center [567, 141] width 27 height 54
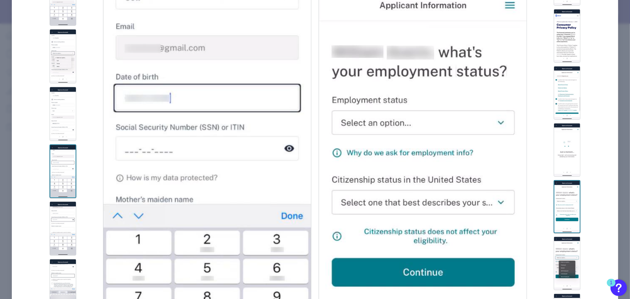
click at [565, 91] on img at bounding box center [567, 92] width 27 height 53
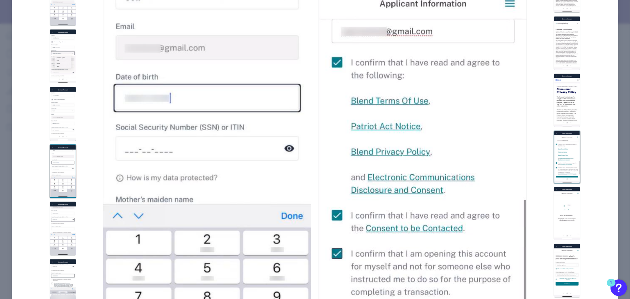
scroll to position [624, 0]
click at [562, 70] on div at bounding box center [566, 161] width 78 height 421
click at [562, 42] on img at bounding box center [567, 44] width 27 height 54
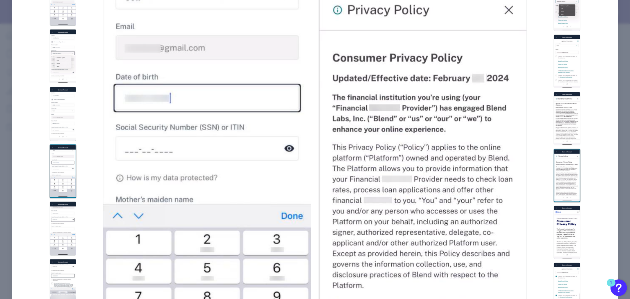
click at [565, 83] on img at bounding box center [567, 62] width 27 height 54
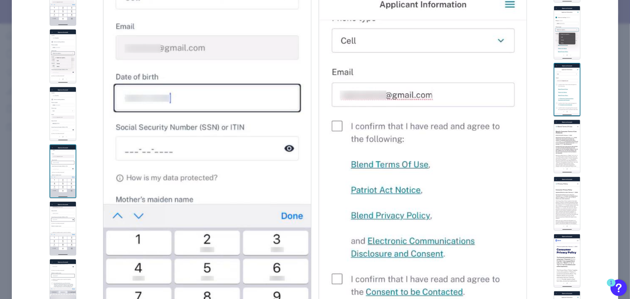
scroll to position [427, 0]
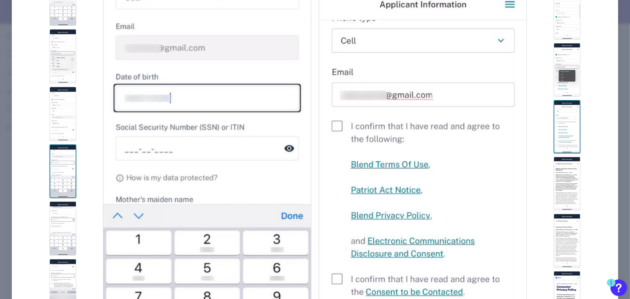
click at [567, 126] on img at bounding box center [567, 126] width 27 height 53
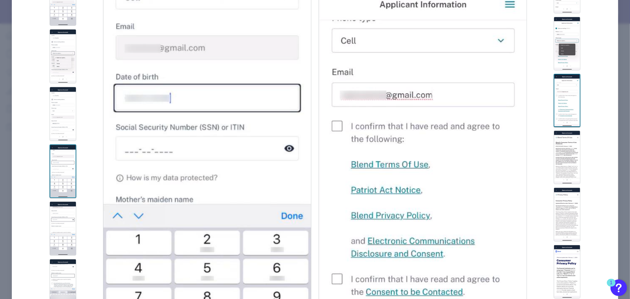
scroll to position [493, 0]
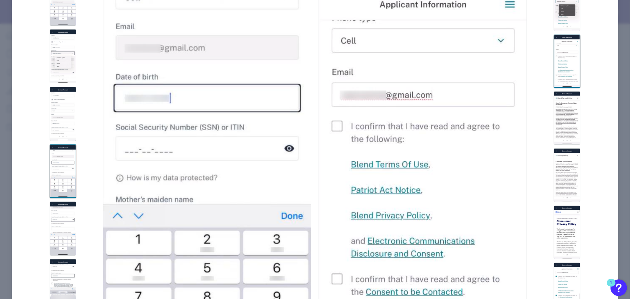
click at [567, 126] on img at bounding box center [567, 117] width 27 height 53
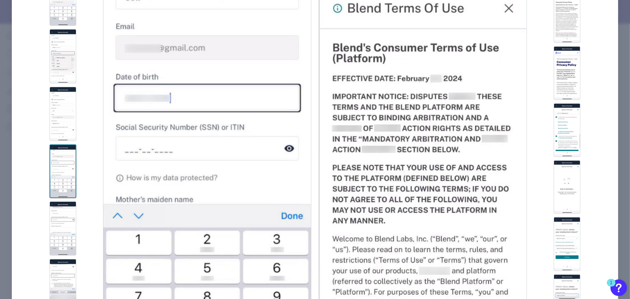
scroll to position [657, 0]
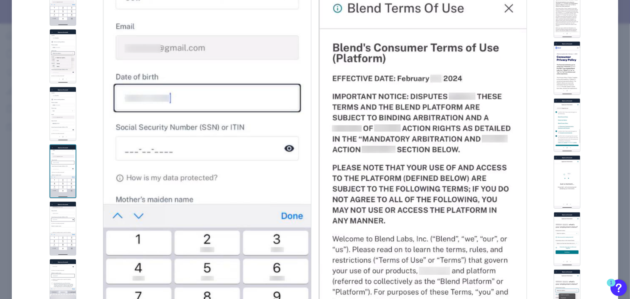
click at [567, 125] on img at bounding box center [567, 124] width 27 height 53
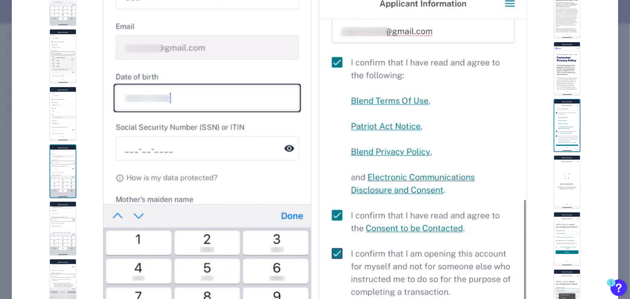
click at [566, 169] on img at bounding box center [567, 181] width 27 height 53
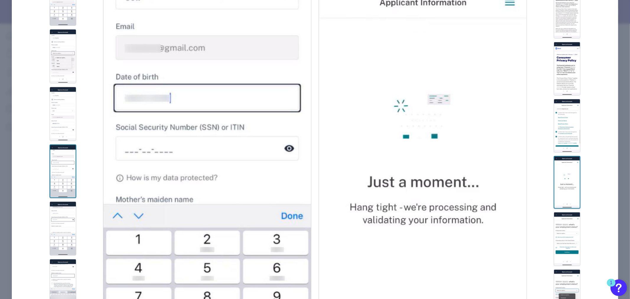
click at [572, 126] on img at bounding box center [567, 125] width 27 height 53
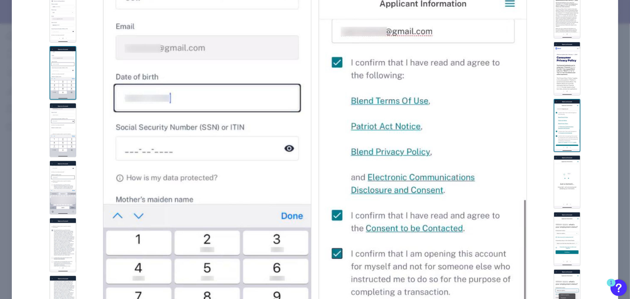
click at [66, 182] on img at bounding box center [63, 188] width 27 height 54
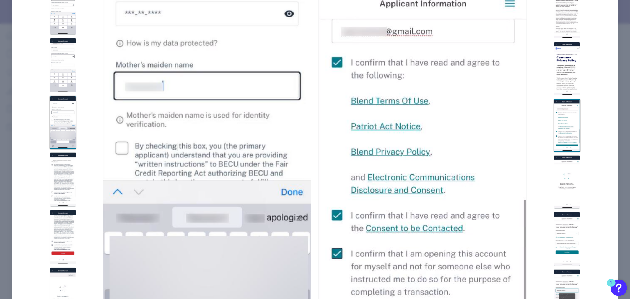
click at [64, 165] on img at bounding box center [63, 179] width 27 height 54
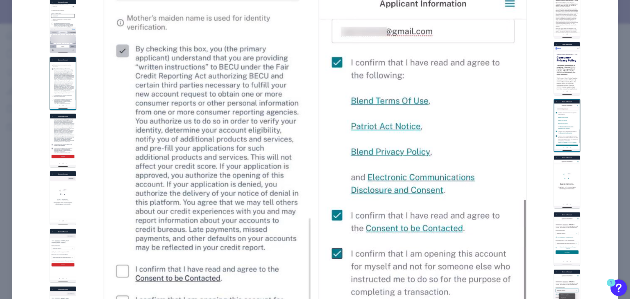
scroll to position [1051, 0]
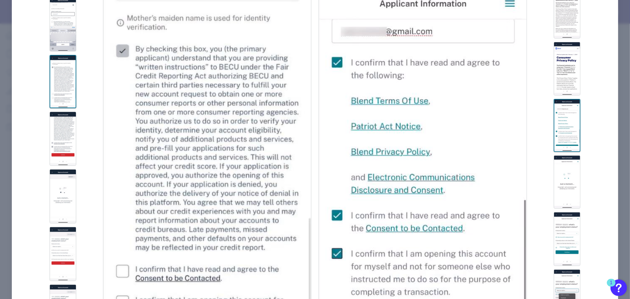
click at [63, 184] on img at bounding box center [63, 196] width 27 height 54
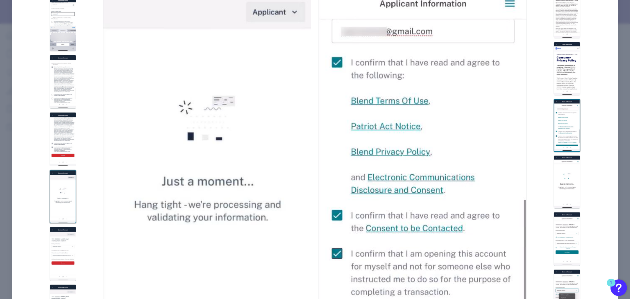
click at [571, 183] on img at bounding box center [567, 181] width 27 height 53
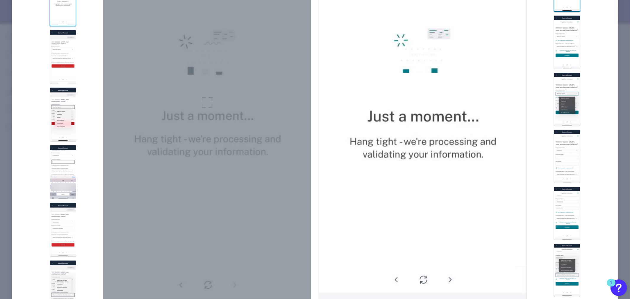
scroll to position [131, 0]
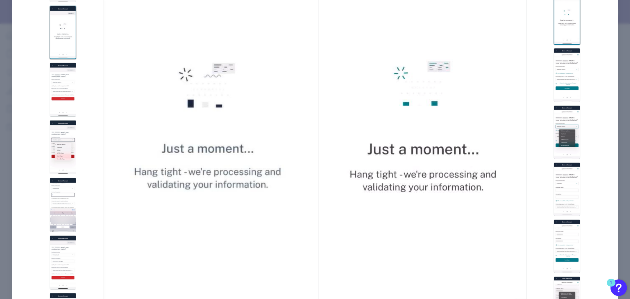
click at [64, 90] on img at bounding box center [63, 90] width 27 height 54
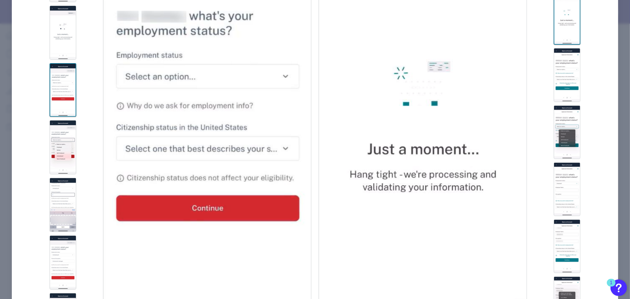
click at [565, 90] on img at bounding box center [567, 75] width 27 height 54
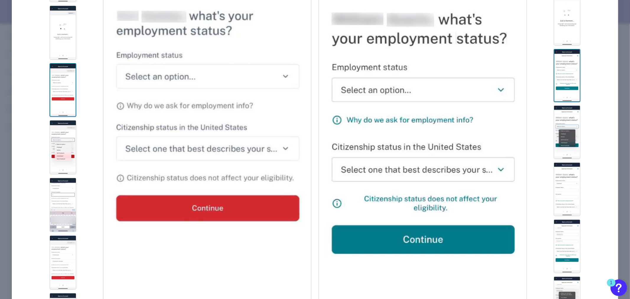
click at [55, 166] on img at bounding box center [63, 147] width 27 height 54
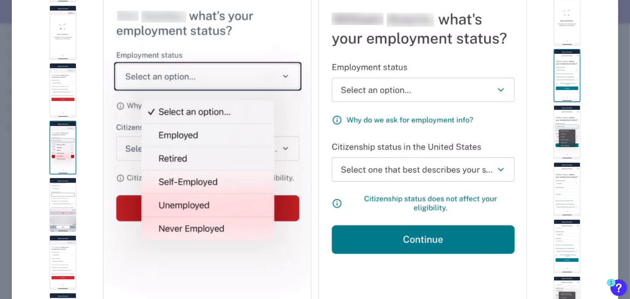
click at [60, 196] on img at bounding box center [63, 205] width 27 height 54
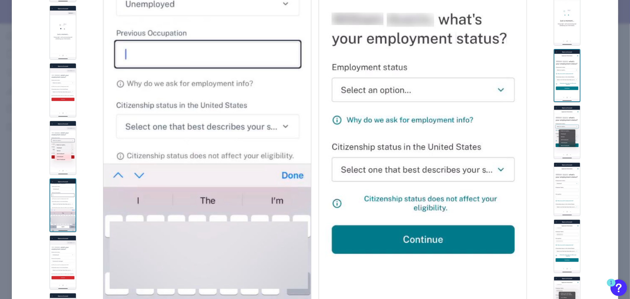
click at [563, 147] on img at bounding box center [567, 131] width 27 height 53
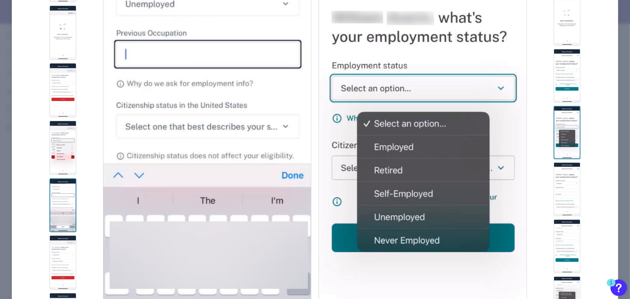
click at [566, 178] on img at bounding box center [567, 189] width 27 height 53
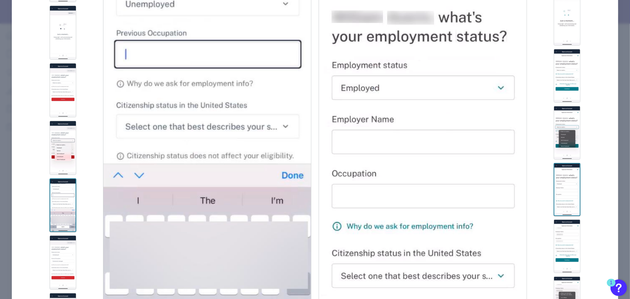
click at [566, 236] on img at bounding box center [567, 246] width 27 height 53
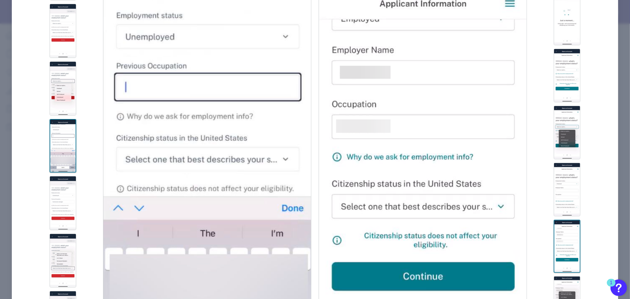
scroll to position [1281, 0]
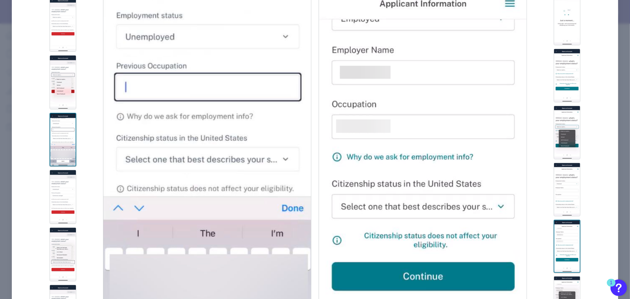
click at [67, 204] on img at bounding box center [63, 197] width 27 height 54
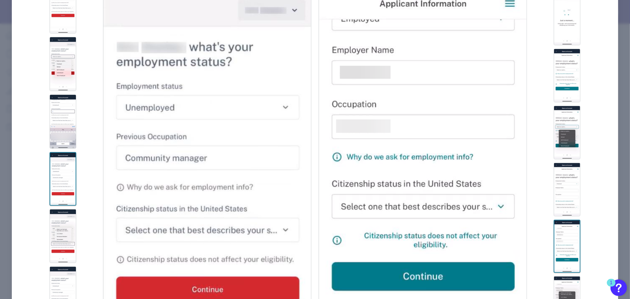
scroll to position [1314, 0]
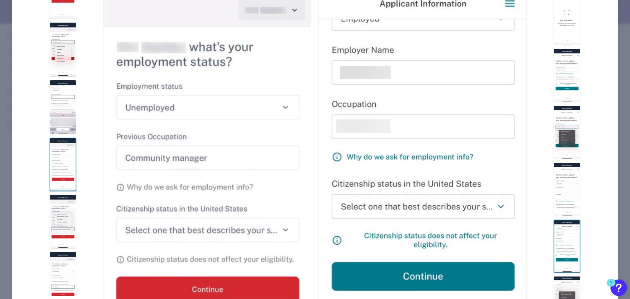
click at [56, 206] on img at bounding box center [63, 222] width 27 height 54
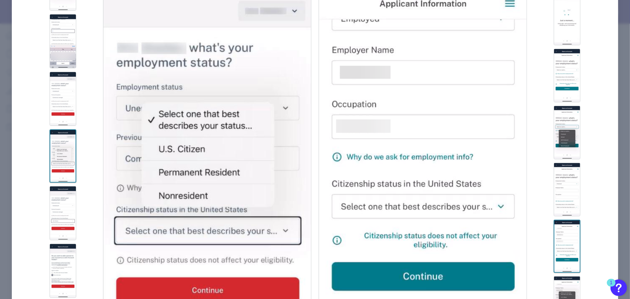
click at [65, 209] on img at bounding box center [63, 213] width 27 height 54
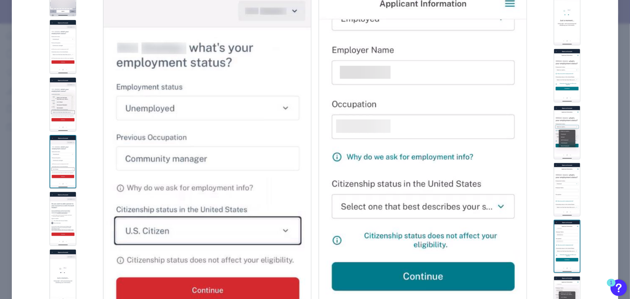
scroll to position [1445, 0]
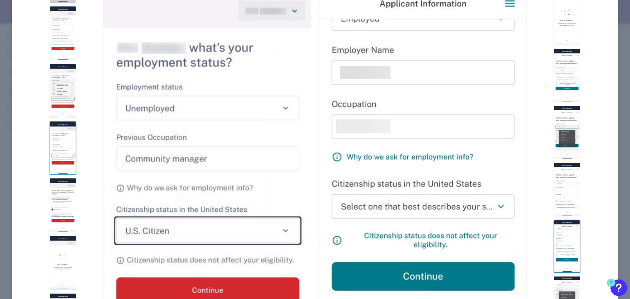
click at [61, 216] on img at bounding box center [63, 205] width 27 height 54
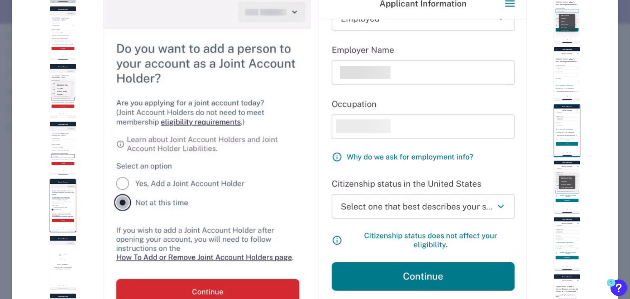
scroll to position [953, 0]
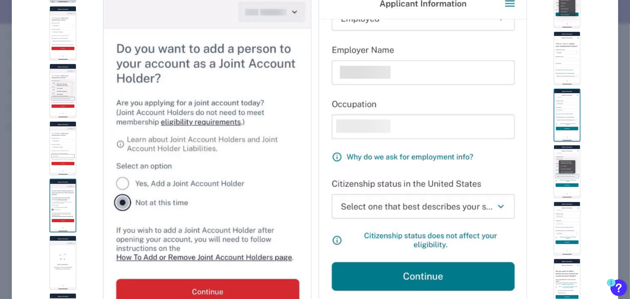
click at [571, 166] on img at bounding box center [567, 171] width 27 height 53
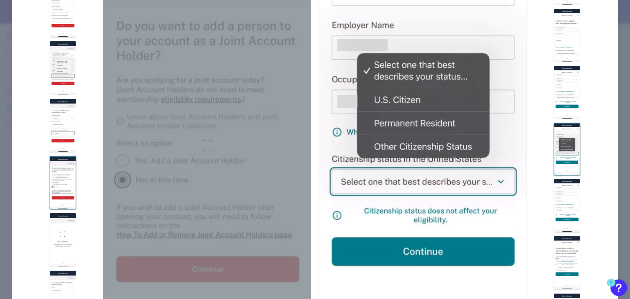
scroll to position [131, 0]
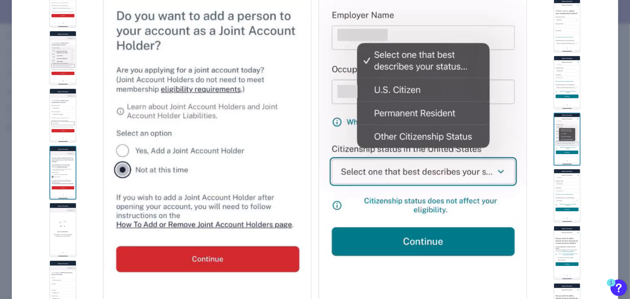
click at [567, 221] on div at bounding box center [566, 127] width 78 height 419
click at [567, 209] on img at bounding box center [567, 195] width 27 height 53
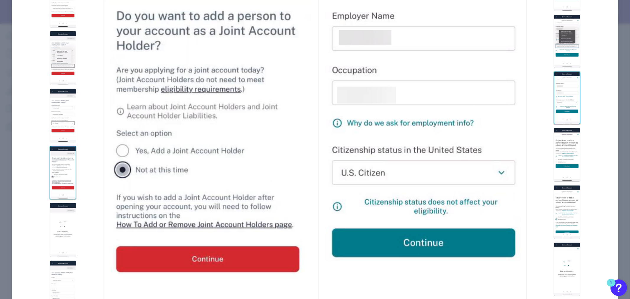
scroll to position [1051, 0]
click at [566, 185] on img at bounding box center [567, 212] width 27 height 54
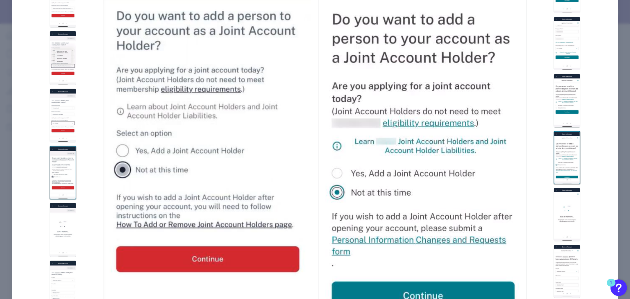
scroll to position [1117, 0]
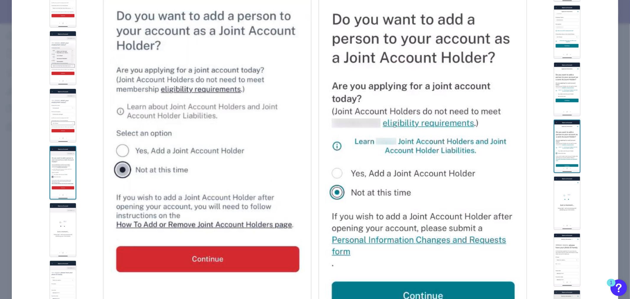
click at [570, 205] on img at bounding box center [567, 202] width 27 height 53
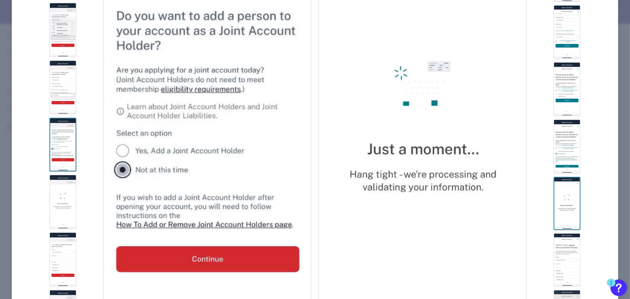
scroll to position [1511, 0]
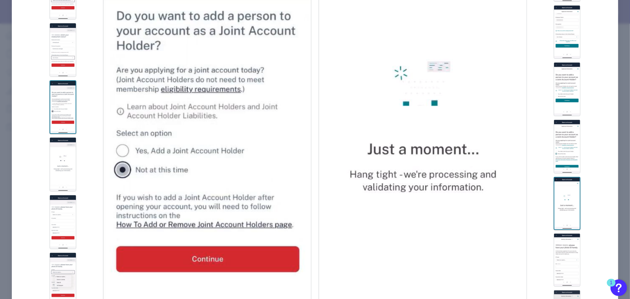
click at [59, 172] on img at bounding box center [63, 164] width 27 height 54
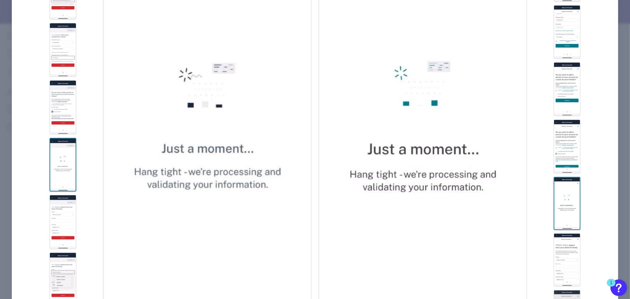
click at [60, 202] on img at bounding box center [63, 222] width 27 height 54
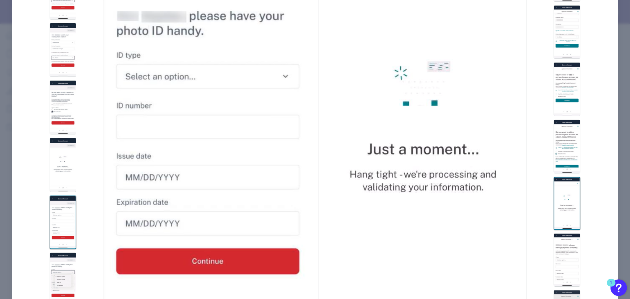
click at [569, 249] on img at bounding box center [567, 259] width 27 height 53
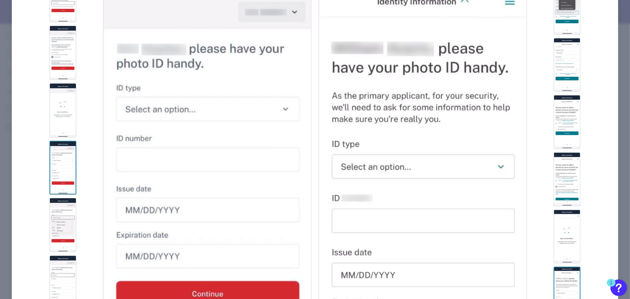
scroll to position [1642, 0]
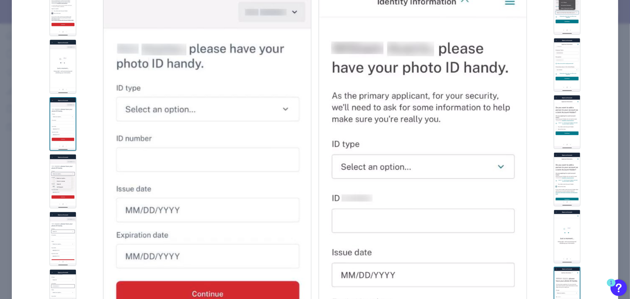
click at [67, 224] on img at bounding box center [63, 239] width 27 height 54
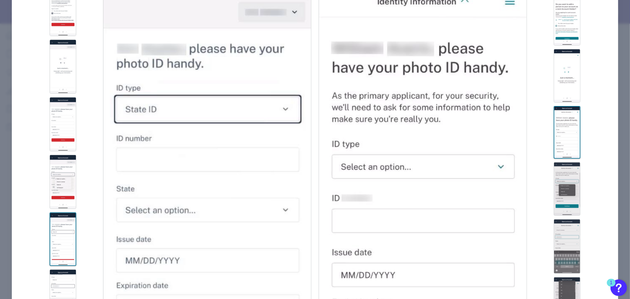
scroll to position [1281, 0]
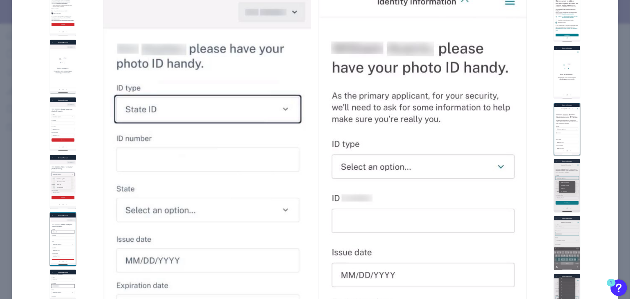
click at [571, 191] on img at bounding box center [567, 185] width 27 height 53
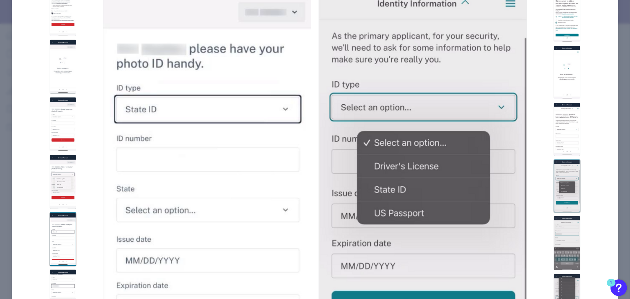
click at [572, 221] on img at bounding box center [567, 243] width 27 height 54
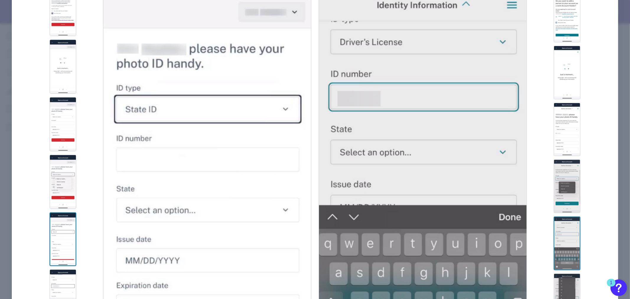
click at [568, 237] on img at bounding box center [567, 244] width 27 height 54
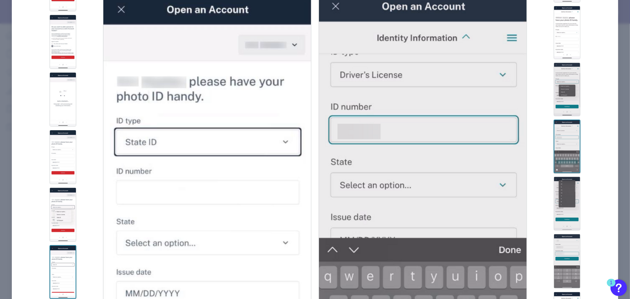
scroll to position [1412, 0]
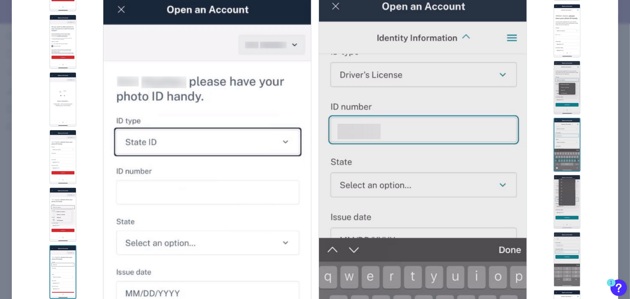
click at [564, 233] on img at bounding box center [567, 259] width 27 height 54
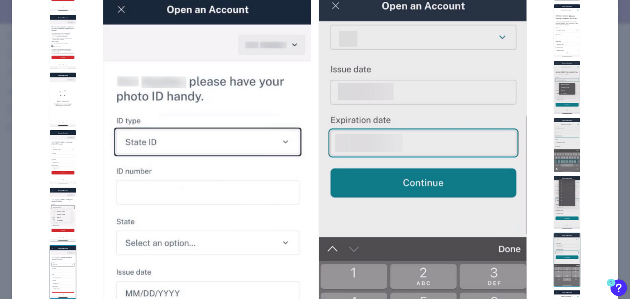
click at [566, 241] on img at bounding box center [567, 260] width 27 height 54
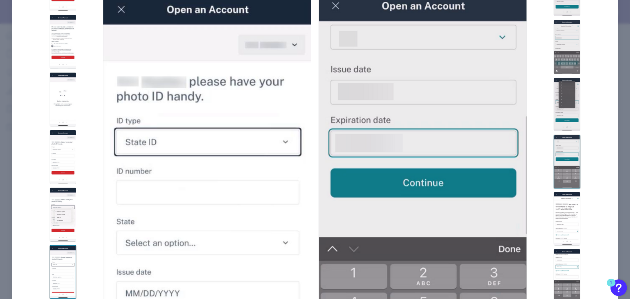
scroll to position [1511, 0]
click at [565, 220] on img at bounding box center [567, 218] width 27 height 53
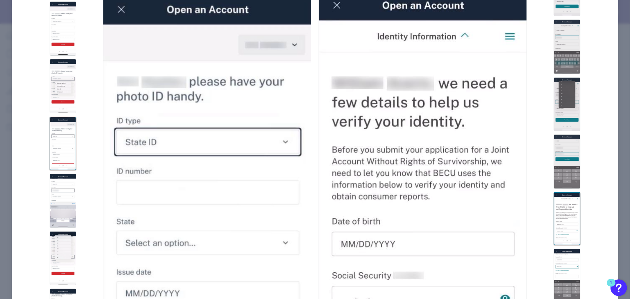
scroll to position [1774, 0]
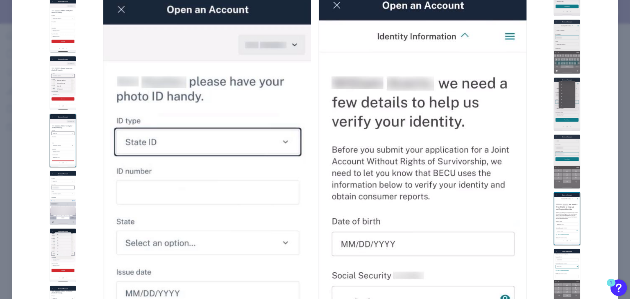
click at [66, 188] on img at bounding box center [63, 198] width 27 height 54
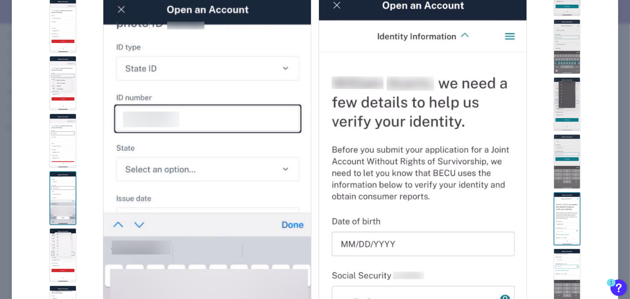
click at [63, 236] on img at bounding box center [63, 255] width 27 height 54
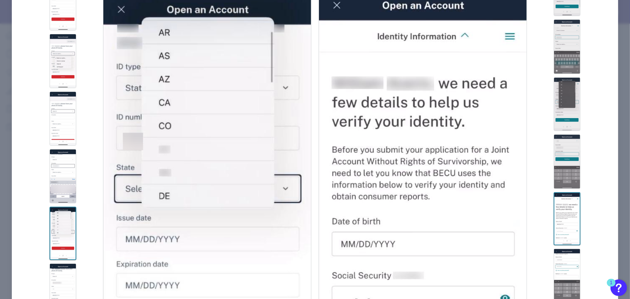
scroll to position [1807, 0]
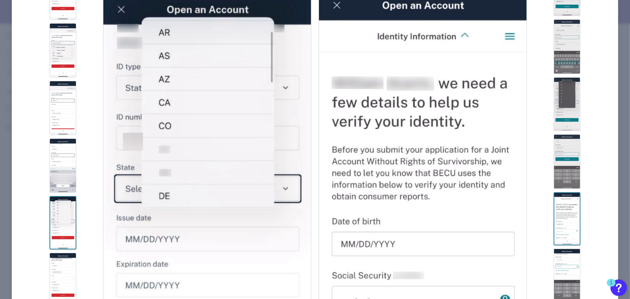
click at [60, 228] on img at bounding box center [63, 222] width 27 height 53
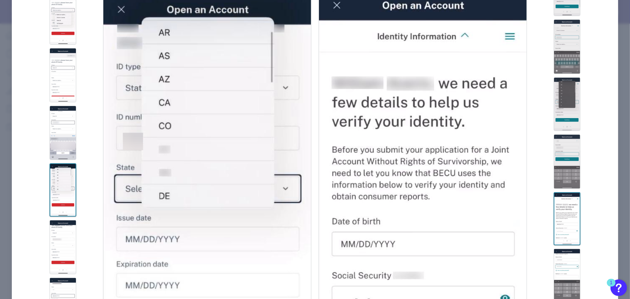
click at [67, 241] on img at bounding box center [63, 247] width 27 height 54
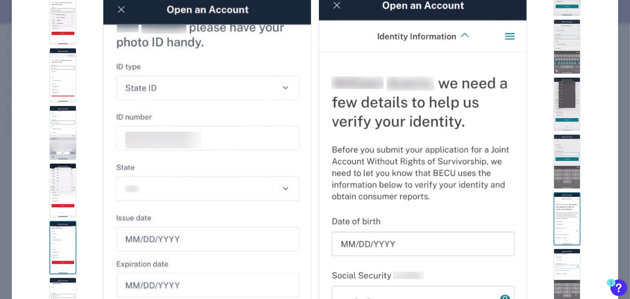
scroll to position [1872, 0]
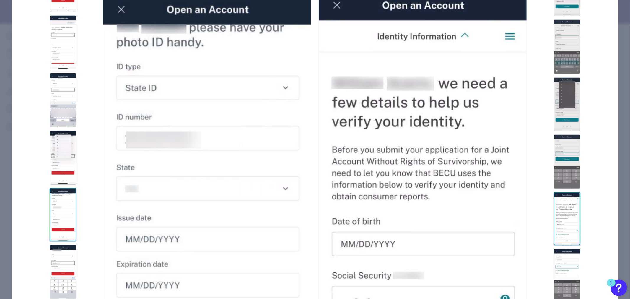
click at [61, 241] on div at bounding box center [63, 196] width 76 height 425
click at [63, 256] on img at bounding box center [63, 272] width 27 height 54
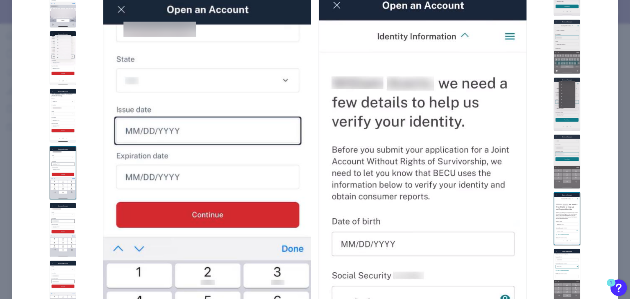
scroll to position [2004, 0]
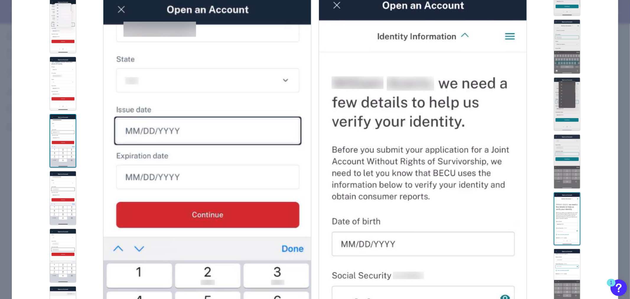
click at [61, 191] on img at bounding box center [63, 198] width 27 height 54
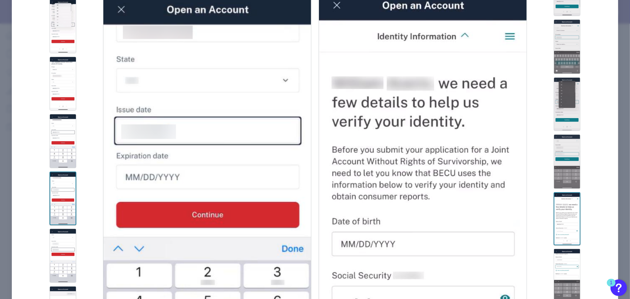
click at [61, 235] on img at bounding box center [63, 256] width 27 height 54
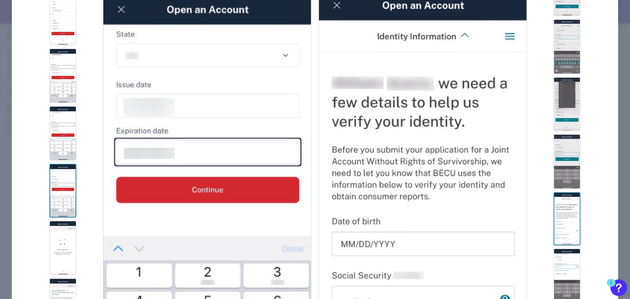
scroll to position [2069, 0]
click at [61, 225] on img at bounding box center [63, 248] width 27 height 54
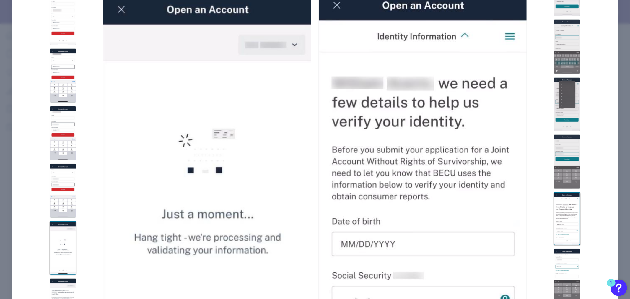
click at [61, 196] on img at bounding box center [63, 191] width 27 height 54
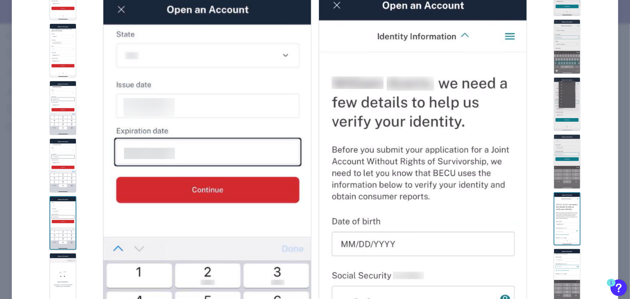
scroll to position [2036, 0]
click at [573, 153] on img at bounding box center [567, 161] width 27 height 54
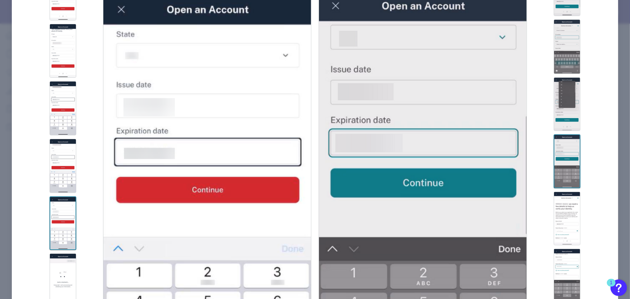
click at [570, 205] on img at bounding box center [567, 218] width 27 height 53
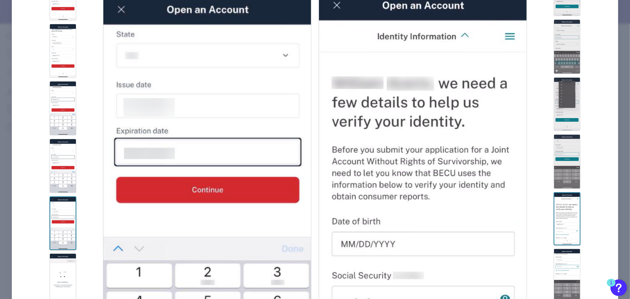
click at [571, 155] on img at bounding box center [567, 161] width 27 height 54
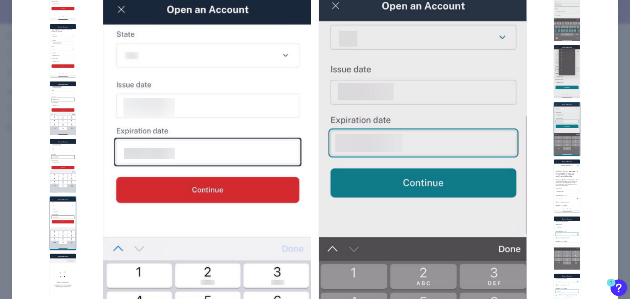
scroll to position [1544, 0]
click at [566, 182] on img at bounding box center [567, 185] width 27 height 53
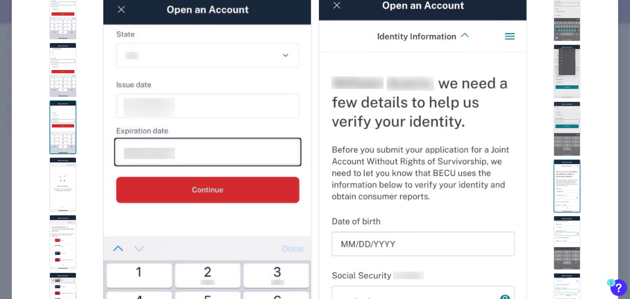
scroll to position [2135, 0]
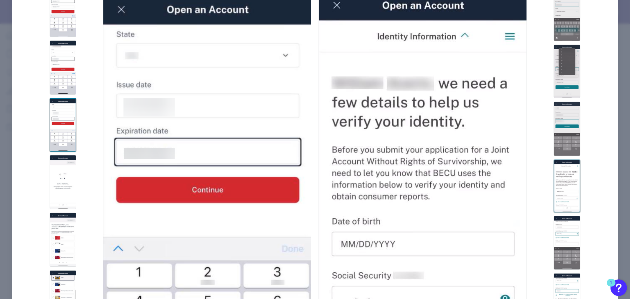
click at [63, 225] on img at bounding box center [63, 240] width 27 height 54
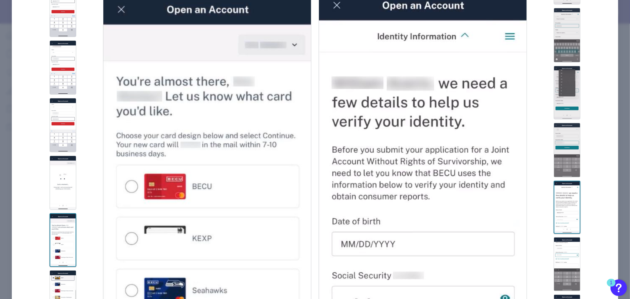
scroll to position [1511, 0]
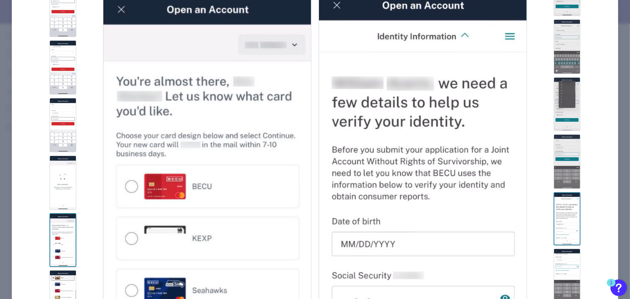
click at [567, 152] on img at bounding box center [567, 161] width 27 height 54
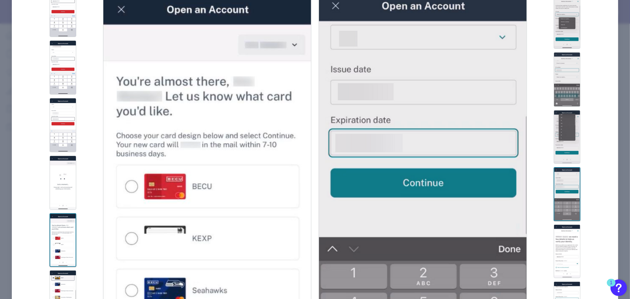
click at [558, 132] on img at bounding box center [567, 137] width 27 height 54
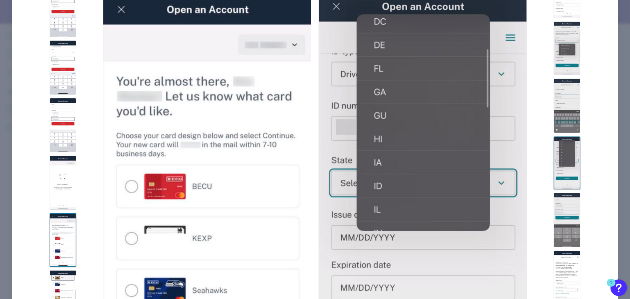
scroll to position [1379, 0]
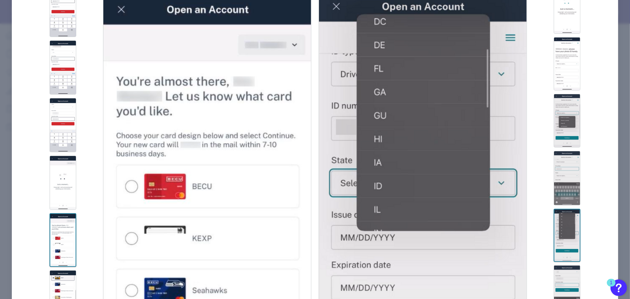
click at [559, 155] on img at bounding box center [567, 178] width 27 height 54
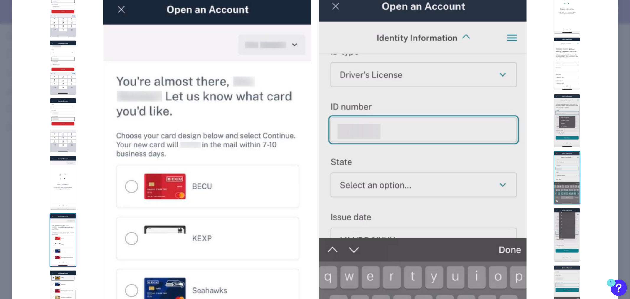
click at [559, 116] on img at bounding box center [567, 120] width 27 height 53
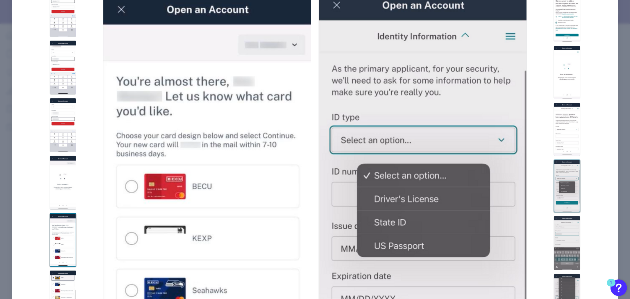
click at [558, 129] on img at bounding box center [567, 129] width 27 height 53
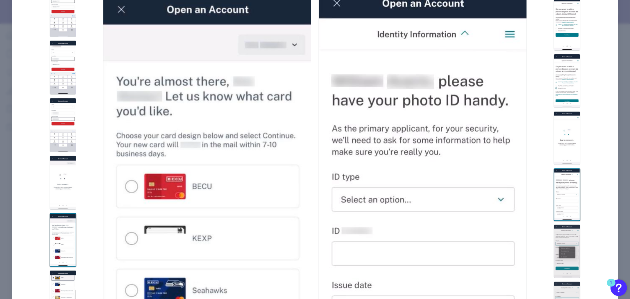
click at [558, 142] on img at bounding box center [567, 137] width 27 height 53
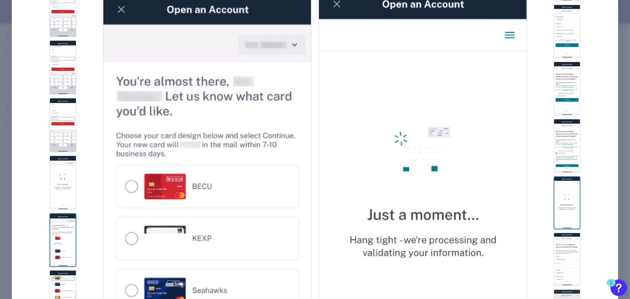
scroll to position [1182, 0]
click at [559, 131] on img at bounding box center [567, 147] width 27 height 54
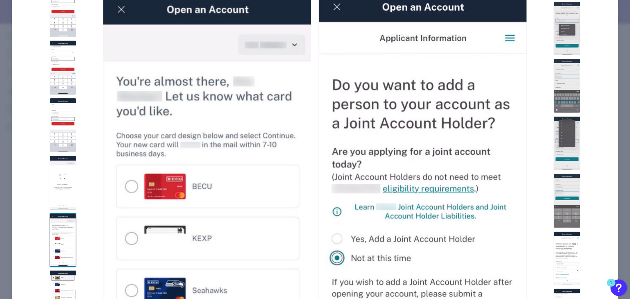
scroll to position [1478, 0]
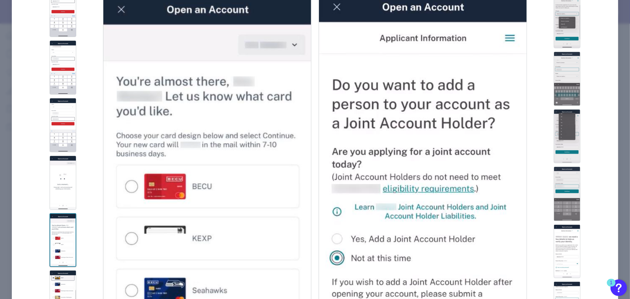
click at [570, 244] on img at bounding box center [567, 251] width 27 height 53
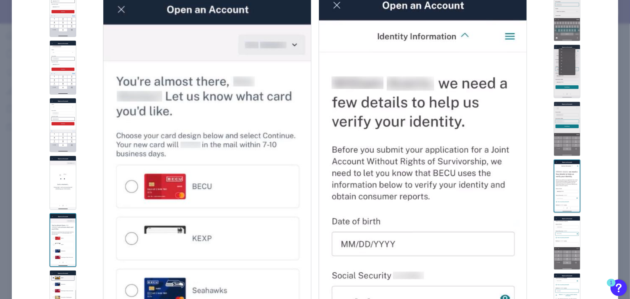
scroll to position [1576, 0]
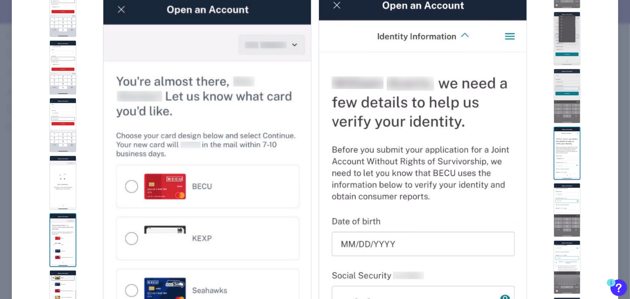
click at [565, 213] on img at bounding box center [567, 210] width 27 height 54
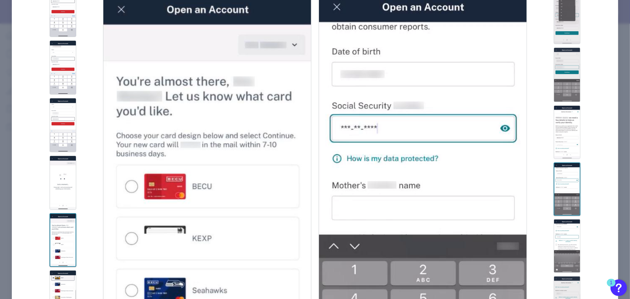
scroll to position [1609, 0]
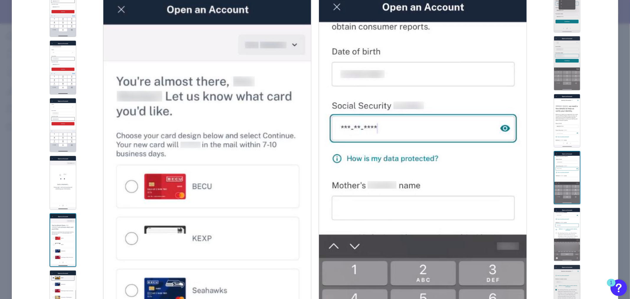
click at [565, 211] on img at bounding box center [567, 234] width 27 height 53
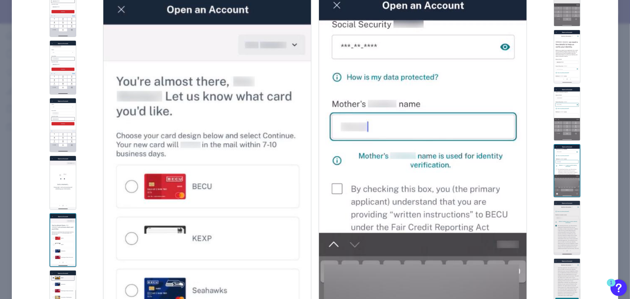
scroll to position [1675, 0]
click at [565, 207] on img at bounding box center [567, 226] width 27 height 54
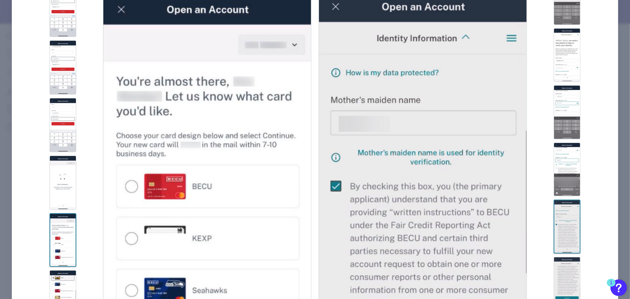
click at [563, 173] on img at bounding box center [567, 169] width 27 height 53
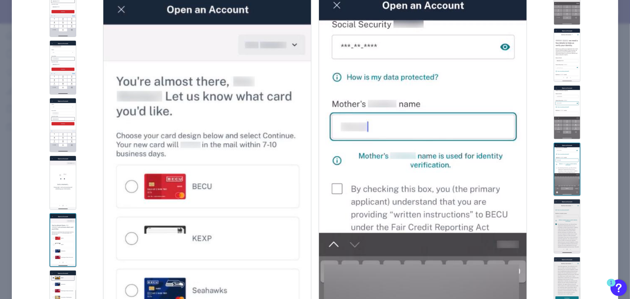
click at [566, 213] on img at bounding box center [567, 226] width 27 height 54
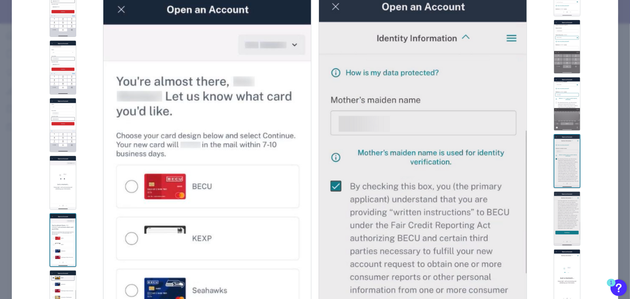
scroll to position [1741, 0]
click at [565, 223] on img at bounding box center [567, 218] width 27 height 54
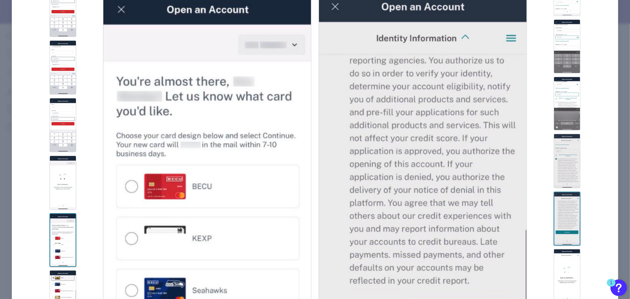
click at [562, 166] on img at bounding box center [567, 161] width 27 height 54
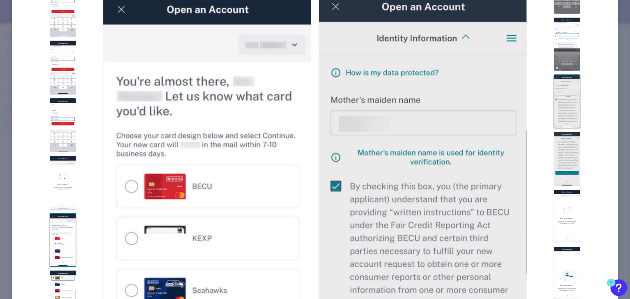
scroll to position [1806, 0]
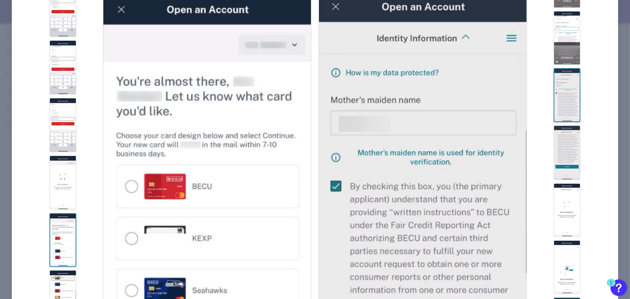
click at [571, 262] on img at bounding box center [567, 268] width 27 height 54
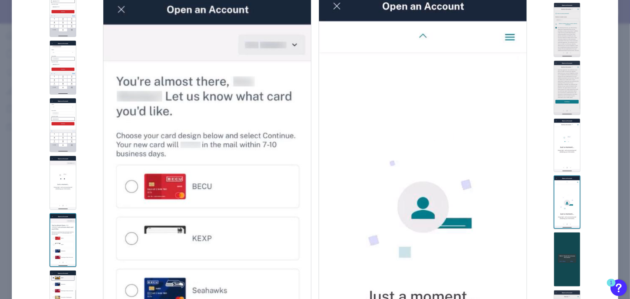
click at [568, 262] on img at bounding box center [567, 259] width 27 height 55
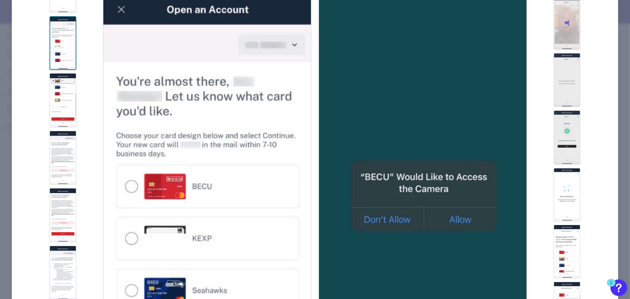
scroll to position [3087, 0]
click at [566, 200] on img at bounding box center [567, 193] width 27 height 53
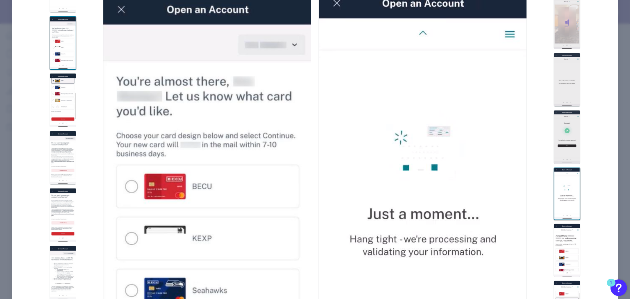
click at [564, 238] on img at bounding box center [567, 250] width 27 height 53
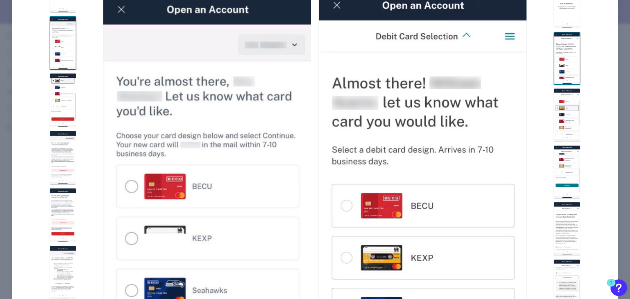
scroll to position [3316, 0]
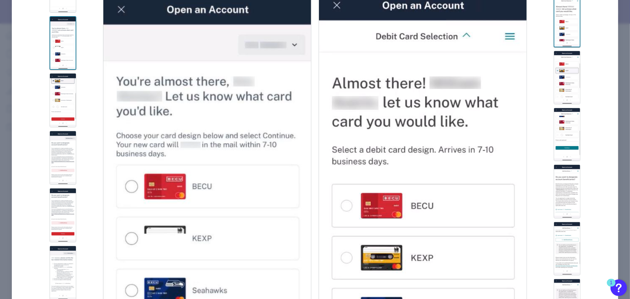
click at [563, 80] on img at bounding box center [567, 77] width 27 height 53
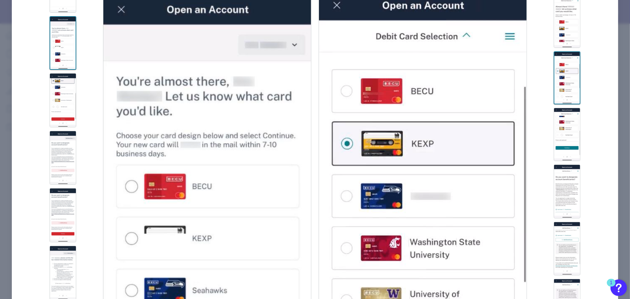
click at [562, 125] on img at bounding box center [567, 134] width 27 height 53
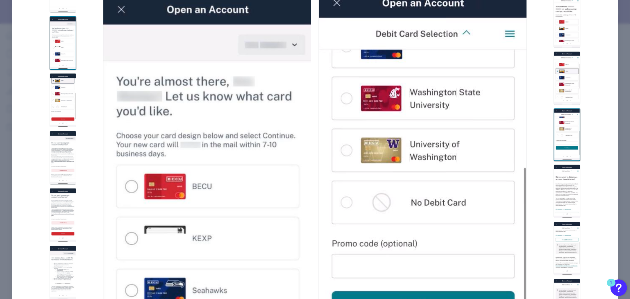
click at [569, 181] on img at bounding box center [567, 192] width 27 height 54
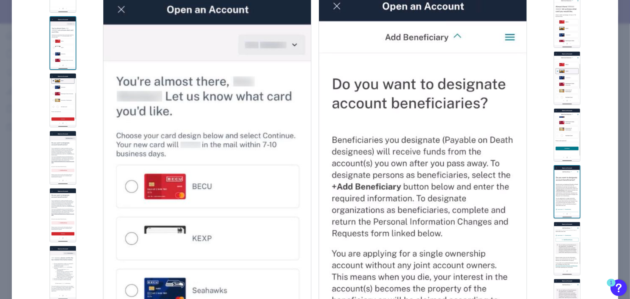
click at [568, 237] on img at bounding box center [567, 248] width 27 height 53
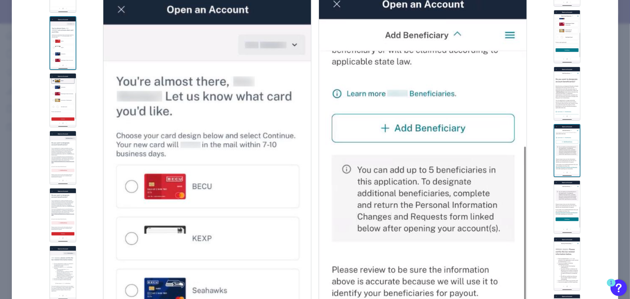
scroll to position [3448, 0]
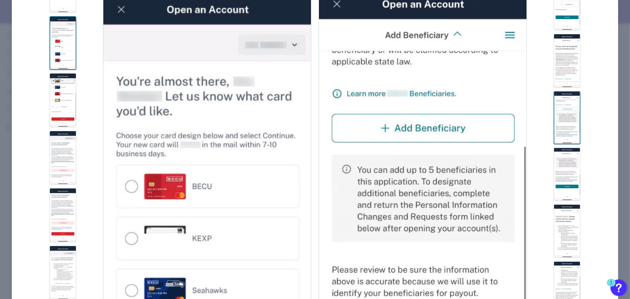
click at [563, 178] on img at bounding box center [567, 174] width 27 height 53
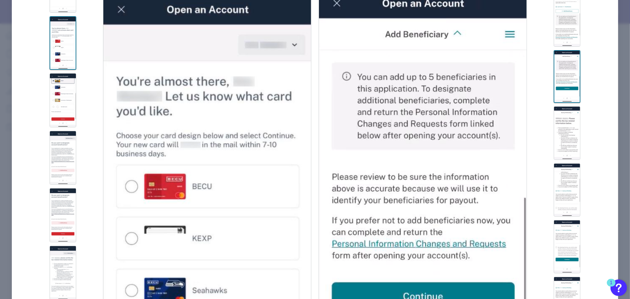
scroll to position [3546, 0]
click at [572, 185] on img at bounding box center [567, 189] width 27 height 53
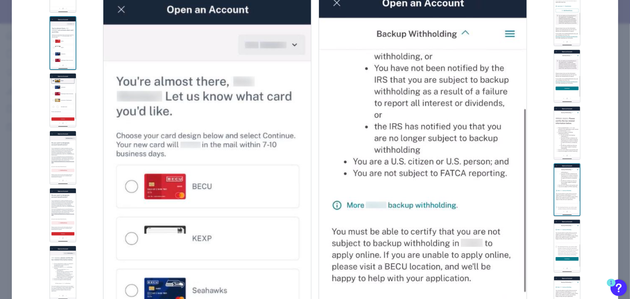
scroll to position [3645, 0]
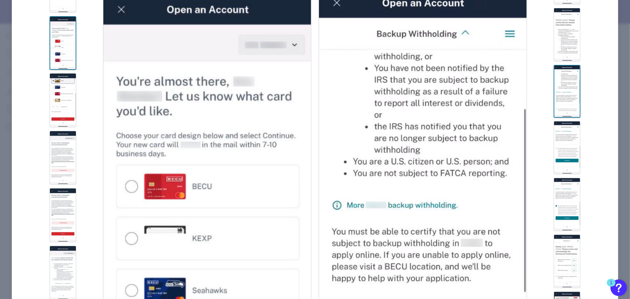
click at [575, 160] on img at bounding box center [567, 147] width 27 height 53
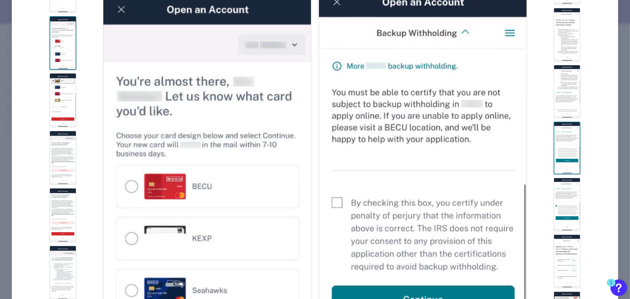
click at [571, 200] on img at bounding box center [567, 204] width 27 height 53
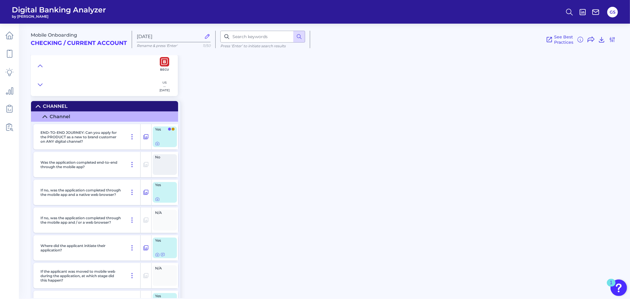
click at [236, 79] on div "Mobile Onboarding Checking / Current Account Oct 14 2025 Rename & press 'Enter'…" at bounding box center [331, 57] width 600 height 77
click at [611, 42] on icon at bounding box center [612, 39] width 7 height 7
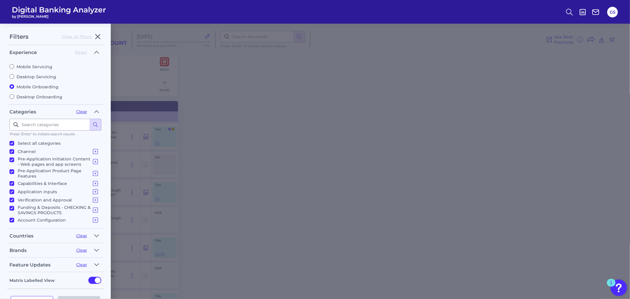
click at [177, 61] on div "Filters Clear all filters Experience Reset Mobile Servicing Desktop Servicing M…" at bounding box center [315, 161] width 630 height 275
